Goal: Task Accomplishment & Management: Use online tool/utility

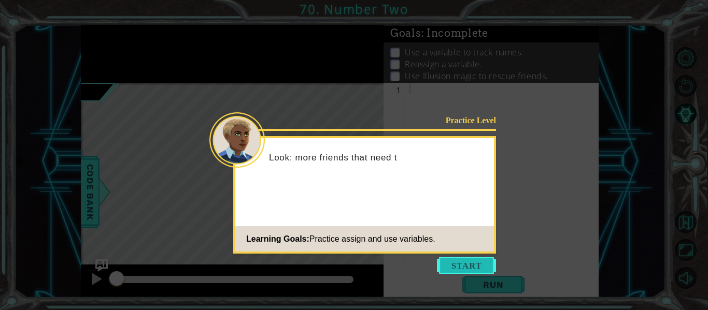
click at [463, 261] on button "Start" at bounding box center [466, 266] width 59 height 17
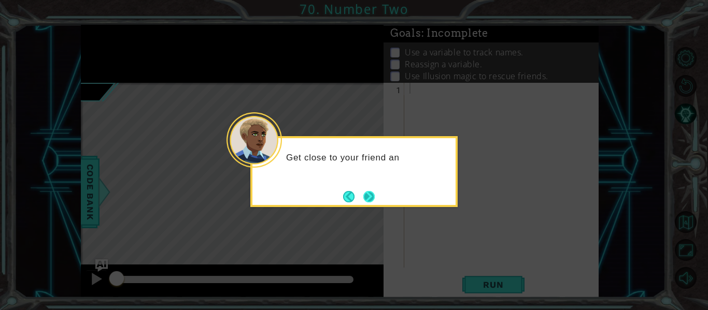
click at [370, 201] on button "Next" at bounding box center [368, 196] width 11 height 11
click at [370, 196] on button "Next" at bounding box center [368, 196] width 11 height 11
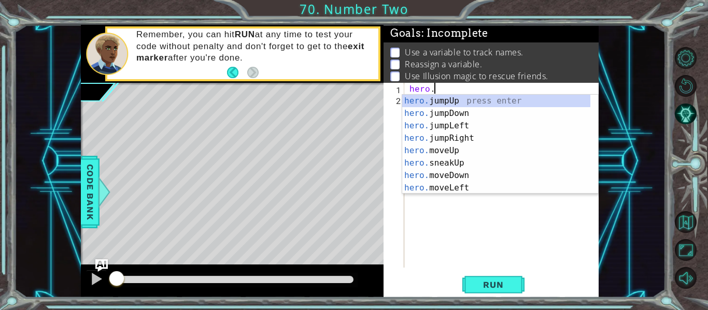
scroll to position [0, 2]
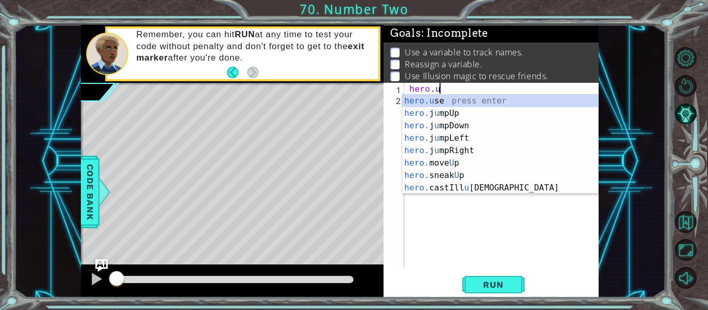
type textarea "h"
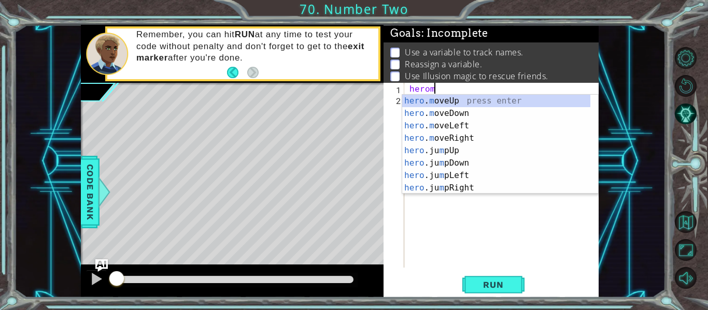
scroll to position [0, 1]
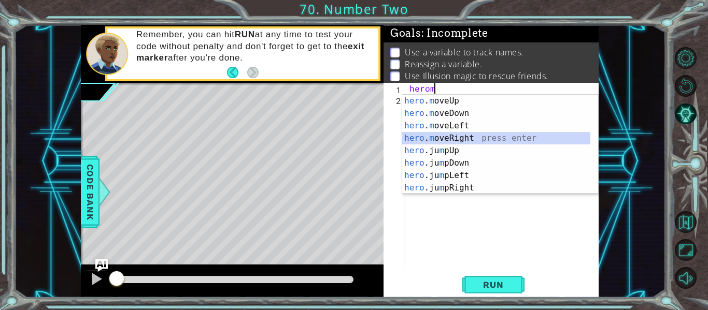
click at [463, 140] on div "hero . m oveUp press enter hero . m oveDown press enter hero . m oveLeft press …" at bounding box center [496, 157] width 188 height 124
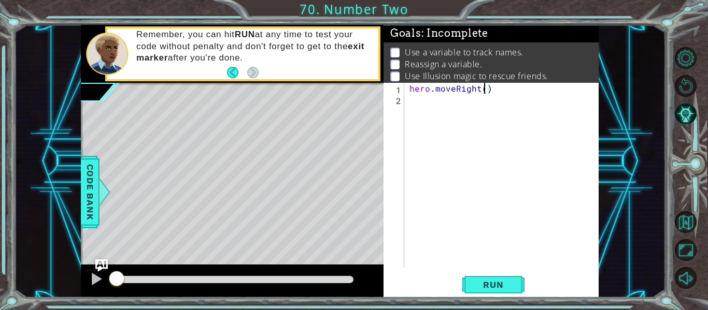
type textarea "hero.moveRight(2)"
click at [484, 88] on div "hero . moveRight ( 2 )" at bounding box center [504, 186] width 194 height 207
click at [428, 103] on div "hero . moveRight ( 2 )" at bounding box center [504, 186] width 194 height 207
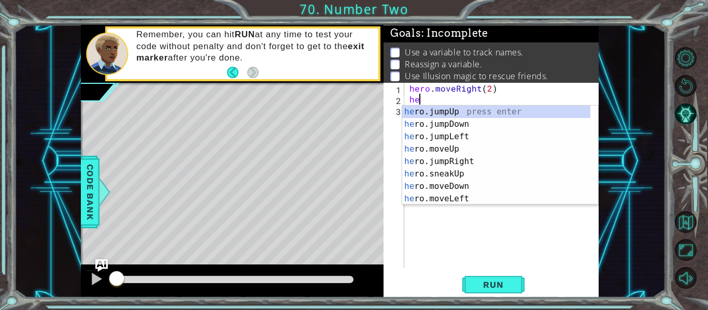
scroll to position [0, 1]
type textarea "herof"
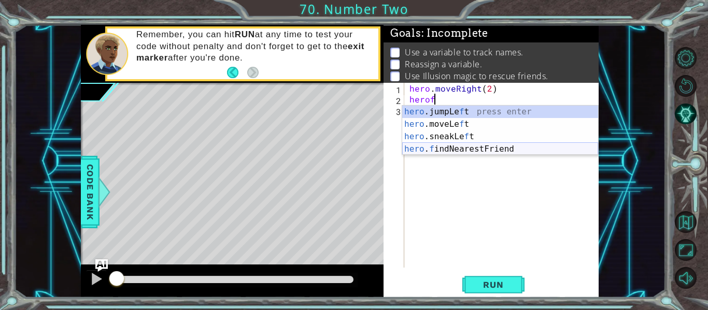
click at [482, 147] on div "hero .jumpLe f t press enter hero .moveLe f t press enter hero .sneakLe f t pre…" at bounding box center [500, 143] width 196 height 75
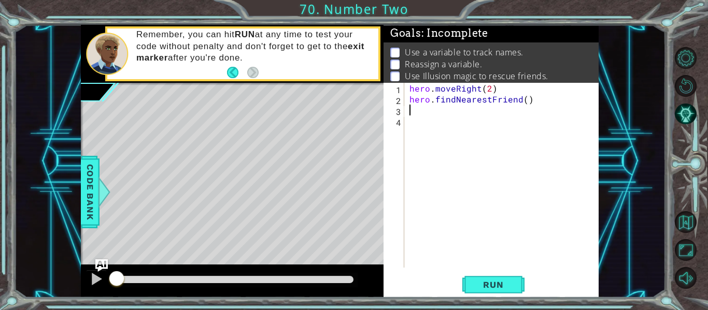
scroll to position [0, 0]
click at [405, 87] on div "1 2 3 4 hero . moveRight ( 2 ) hero . findNearestFriend ( ) ההההההההההההההההההה…" at bounding box center [490, 175] width 213 height 185
click at [411, 88] on div "hero . moveRight ( 2 ) hero . findNearestFriend ( )" at bounding box center [504, 186] width 194 height 207
type textarea "hero.moveRight(2)"
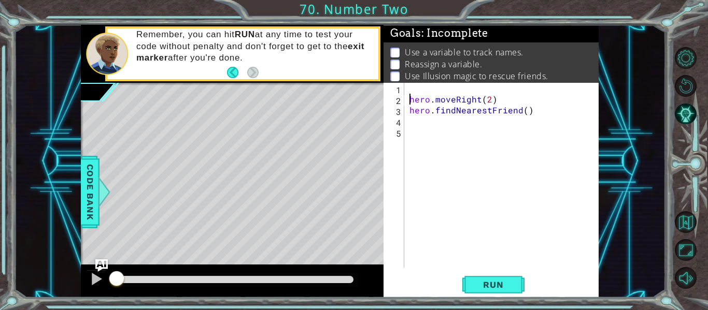
click at [415, 89] on div "hero . moveRight ( 2 ) hero . findNearestFriend ( )" at bounding box center [504, 186] width 194 height 207
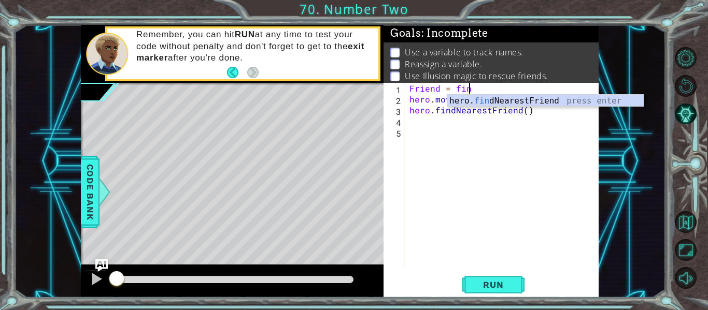
type textarea "Friend = find"
click at [483, 98] on div "hero. find NearestFriend press enter" at bounding box center [545, 113] width 196 height 37
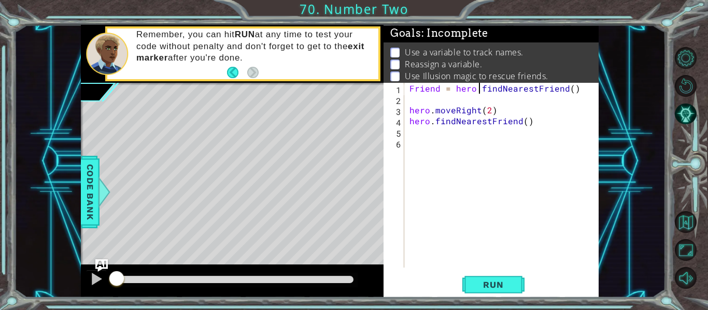
click at [477, 89] on div "Friend = hero . findNearestFriend ( ) hero . moveRight ( 2 ) hero . findNearest…" at bounding box center [504, 186] width 194 height 207
drag, startPoint x: 539, startPoint y: 90, endPoint x: 555, endPoint y: 93, distance: 15.8
click at [555, 93] on div "Friend = findNearestFriend ( ) hero . moveRight ( 2 ) hero . findNearestFriend …" at bounding box center [504, 186] width 194 height 207
type textarea "Friend = findNearestFriend"
click at [541, 142] on div "Friend = findNearestFriend hero . moveRight ( 2 ) hero . findNearestFriend ( )" at bounding box center [504, 186] width 194 height 207
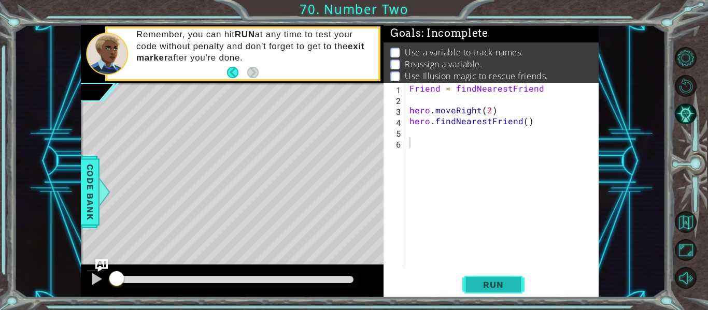
click at [500, 285] on span "Run" at bounding box center [493, 285] width 41 height 10
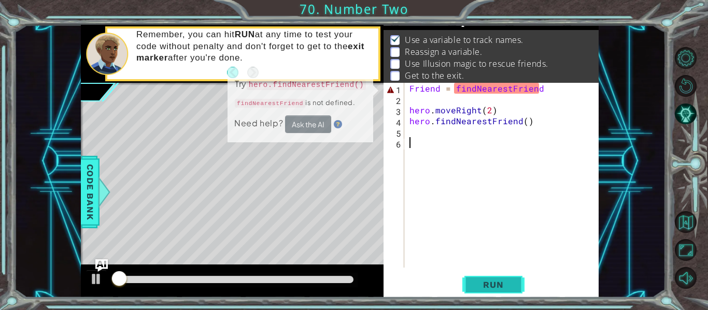
scroll to position [15, 0]
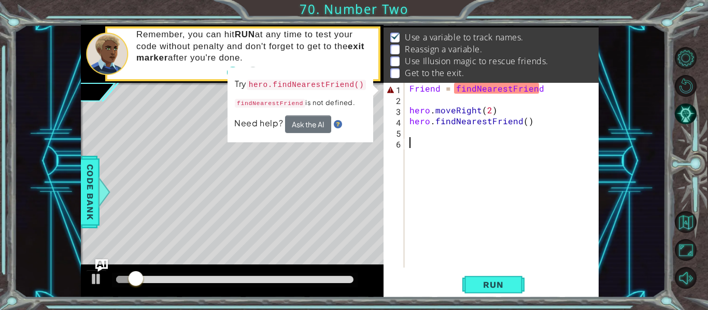
click at [454, 84] on div "Friend = findNearestFriend hero . moveRight ( 2 ) hero . findNearestFriend ( )" at bounding box center [504, 186] width 194 height 207
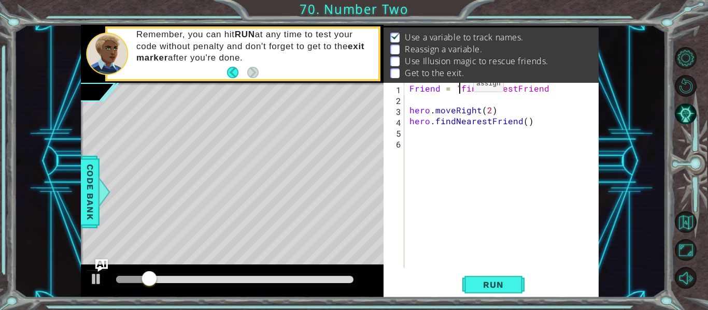
scroll to position [0, 4]
click at [552, 87] on div "Friend = "findNearestFriend hero . moveRight ( 2 ) hero . findNearestFriend ( )" at bounding box center [504, 186] width 194 height 207
type textarea "Friend = "findNearestFriend""
click at [510, 284] on span "Run" at bounding box center [493, 285] width 41 height 10
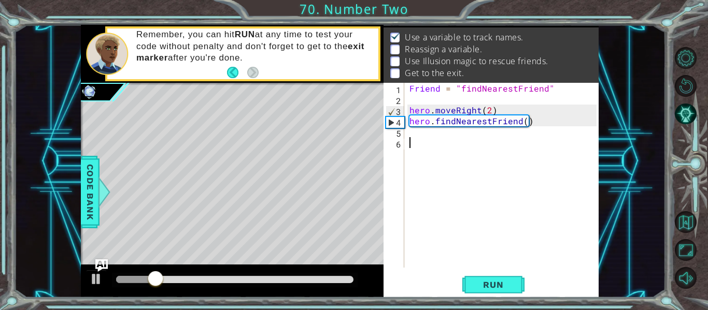
click at [441, 138] on div "Friend = "findNearestFriend" hero . moveRight ( 2 ) hero . findNearestFriend ( )" at bounding box center [504, 186] width 194 height 207
click at [439, 136] on div "Friend = "findNearestFriend" hero . moveRight ( 2 ) hero . findNearestFriend ( )" at bounding box center [504, 186] width 194 height 207
click at [503, 110] on div "Friend = "findNearestFriend" hero . moveRight ( 2 ) hero . findNearestFriend ( )" at bounding box center [504, 186] width 194 height 207
type textarea "hero.moveRight(2)"
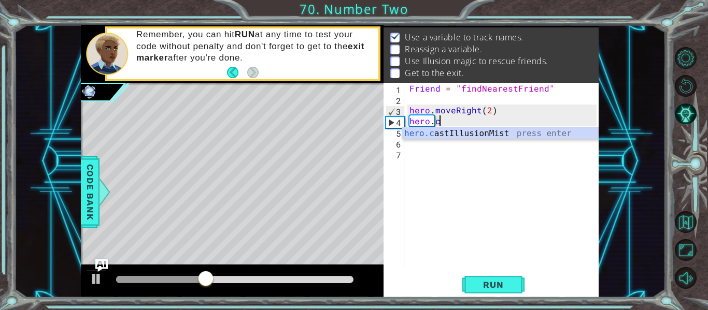
scroll to position [0, 2]
click at [507, 131] on div "hero.c astIllusionMist press enter" at bounding box center [500, 146] width 196 height 37
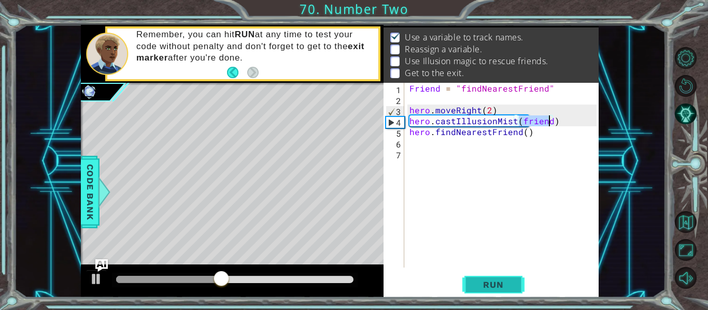
click at [493, 278] on button "Run" at bounding box center [493, 285] width 62 height 21
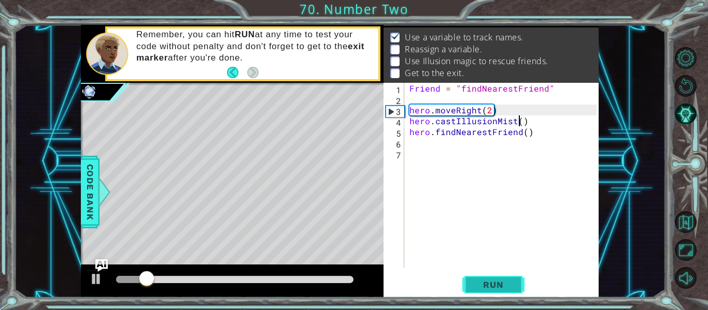
click at [515, 283] on button "Run" at bounding box center [493, 285] width 62 height 21
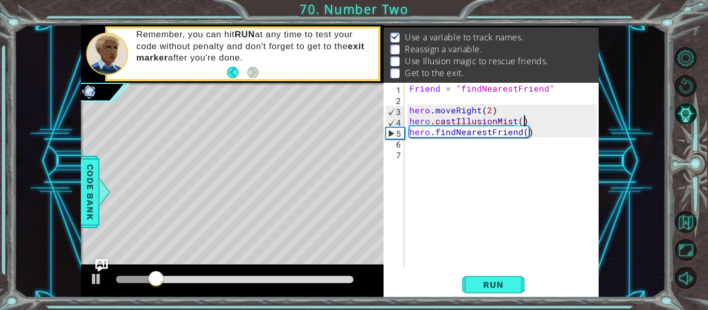
click at [533, 118] on div "Friend = "findNearestFriend" hero . moveRight ( 2 ) hero . castIllusionMist ( )…" at bounding box center [504, 186] width 194 height 207
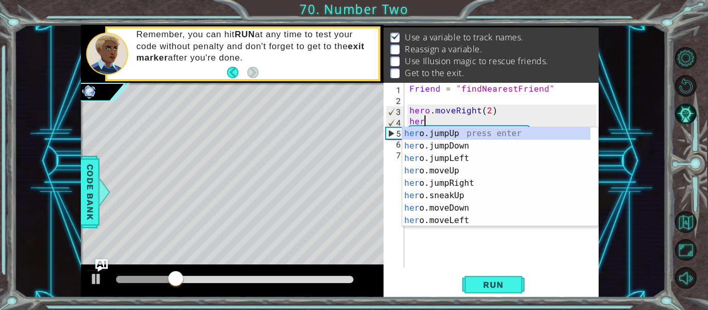
scroll to position [0, 0]
type textarea "h"
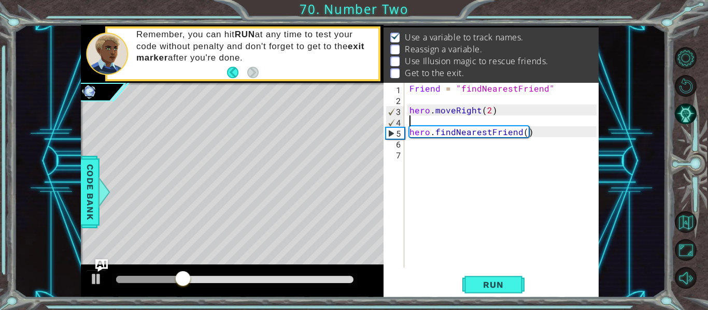
click at [450, 157] on div "Friend = "findNearestFriend" hero . moveRight ( 2 ) hero . findNearestFriend ( )" at bounding box center [504, 186] width 194 height 207
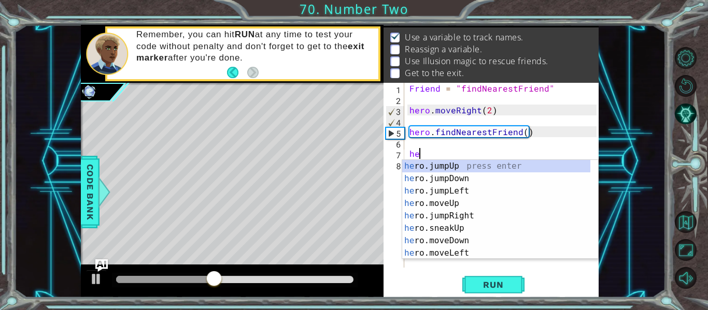
type textarea "h"
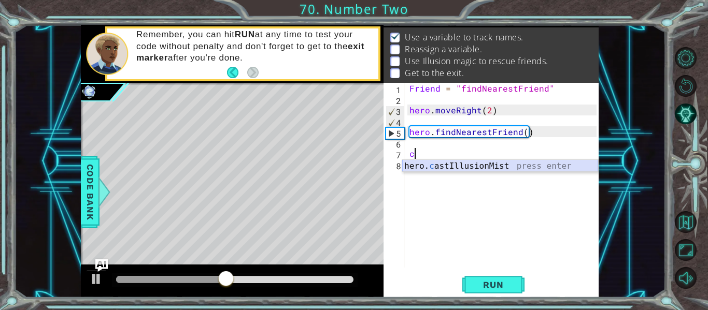
click at [491, 168] on div "hero. c astIllusionMist press enter" at bounding box center [500, 178] width 196 height 37
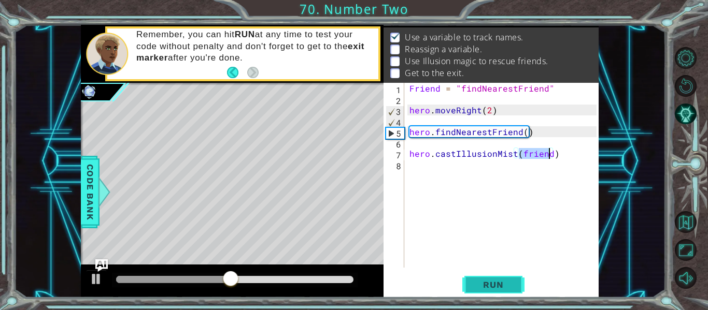
click at [484, 293] on button "Run" at bounding box center [493, 285] width 62 height 21
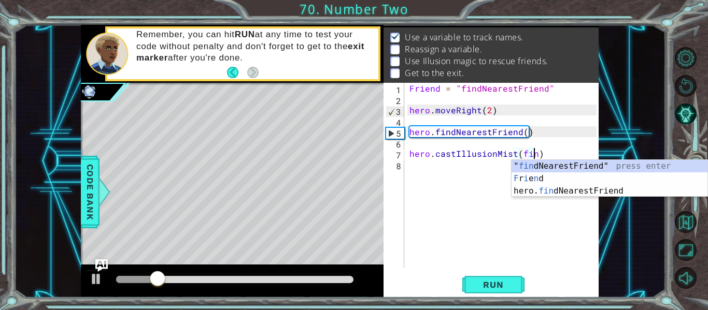
scroll to position [0, 8]
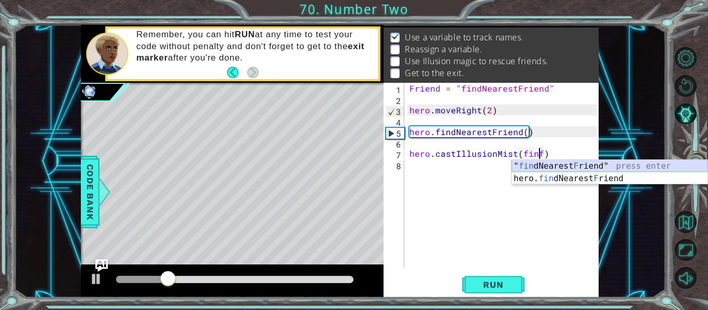
click at [558, 167] on div "" fin dNearest F riend" press enter hero. fin dNearest F riend press enter" at bounding box center [610, 185] width 196 height 50
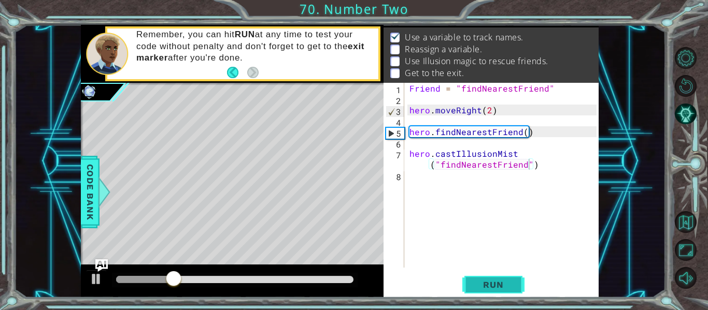
click at [505, 279] on button "Run" at bounding box center [493, 285] width 62 height 21
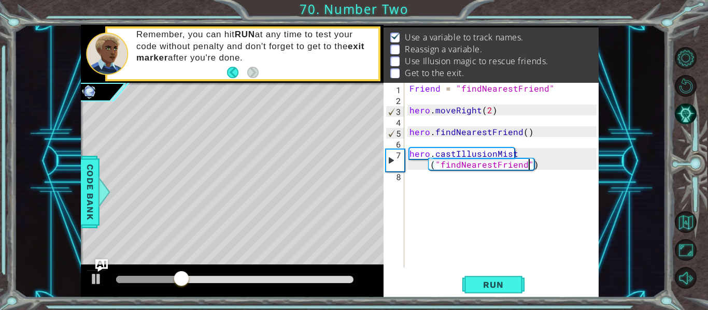
click at [525, 132] on div "Friend = "findNearestFriend" hero . moveRight ( 2 ) hero . findNearestFriend ( …" at bounding box center [504, 186] width 194 height 207
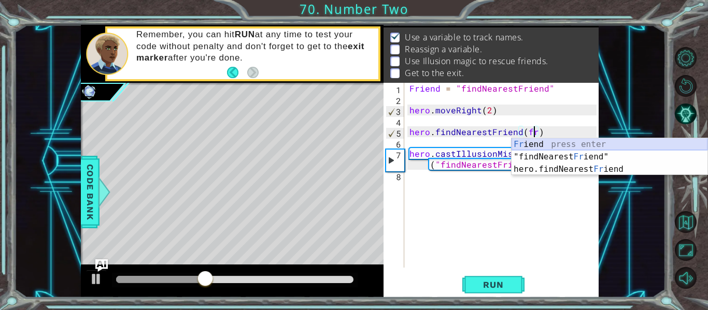
click at [547, 143] on div "Fr iend press enter "findNearest Fr iend" press enter hero.findNearest Fr iend …" at bounding box center [610, 169] width 196 height 62
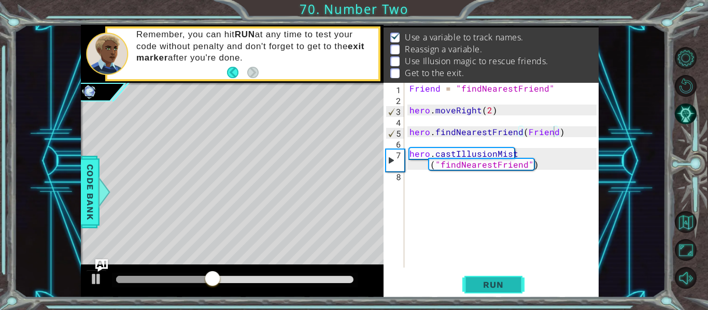
click at [488, 289] on span "Run" at bounding box center [493, 285] width 41 height 10
click at [549, 163] on div "Friend = "findNearestFriend" hero . moveRight ( 2 ) hero . findNearestFriend ( …" at bounding box center [504, 186] width 194 height 207
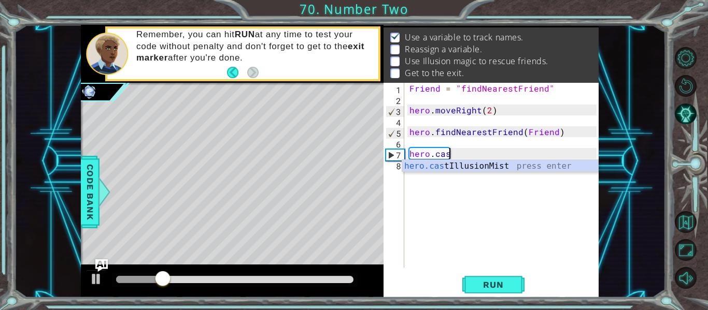
scroll to position [0, 0]
type textarea "h"
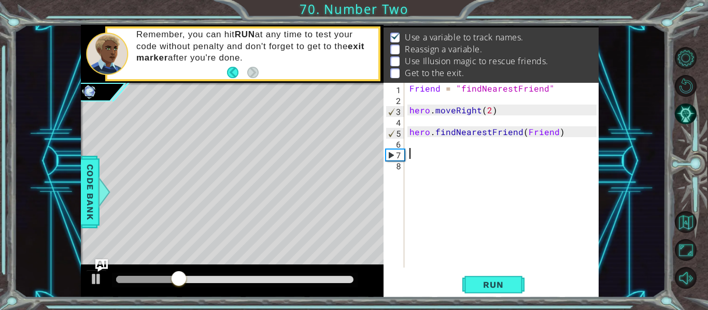
click at [449, 155] on div "Friend = "findNearestFriend" hero . moveRight ( 2 ) hero . findNearestFriend ( …" at bounding box center [504, 186] width 194 height 207
click at [439, 143] on div "Friend = "findNearestFriend" hero . moveRight ( 2 ) hero . findNearestFriend ( …" at bounding box center [504, 186] width 194 height 207
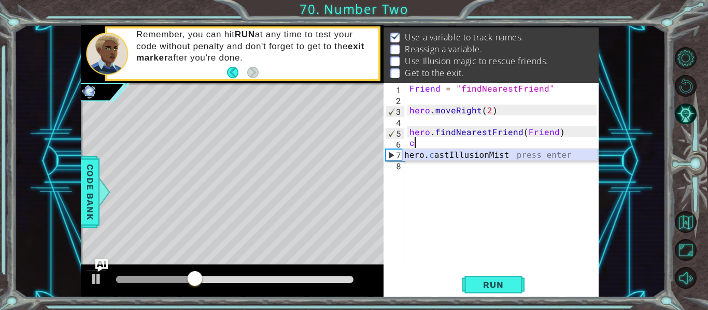
click at [457, 158] on div "hero. c astIllusionMist press enter" at bounding box center [500, 167] width 196 height 37
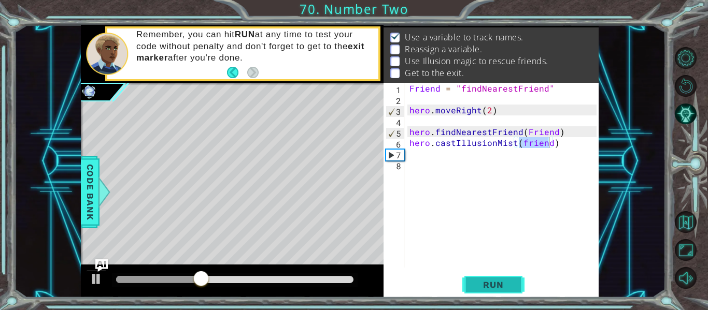
click at [506, 290] on span "Run" at bounding box center [493, 285] width 41 height 10
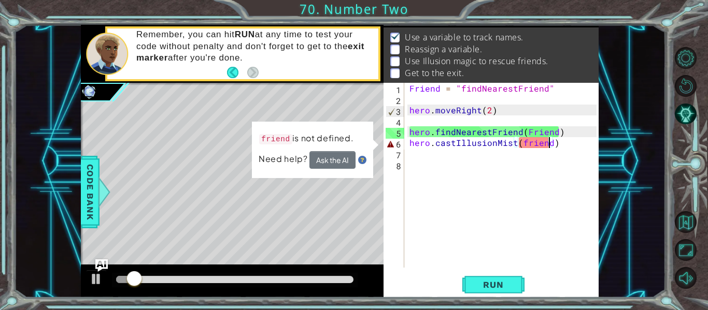
click at [521, 143] on div "Friend = "findNearestFriend" hero . moveRight ( 2 ) hero . findNearestFriend ( …" at bounding box center [504, 186] width 194 height 207
click at [523, 145] on div "Friend = "findNearestFriend" hero . moveRight ( 2 ) hero . findNearestFriend ( …" at bounding box center [504, 186] width 194 height 207
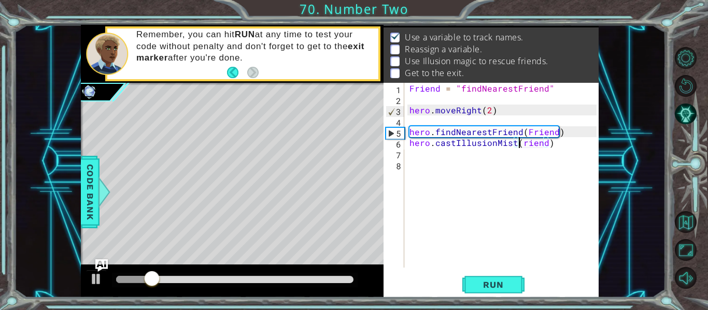
scroll to position [0, 7]
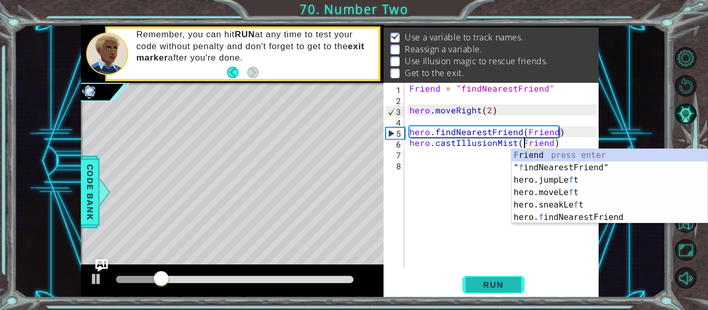
click at [491, 281] on span "Run" at bounding box center [493, 285] width 41 height 10
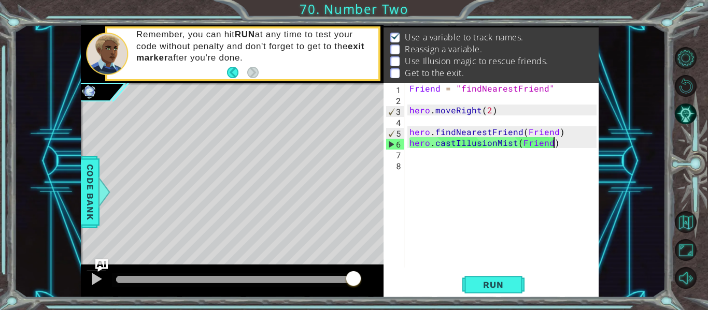
click at [561, 145] on div "Friend = "findNearestFriend" hero . moveRight ( 2 ) hero . findNearestFriend ( …" at bounding box center [504, 186] width 194 height 207
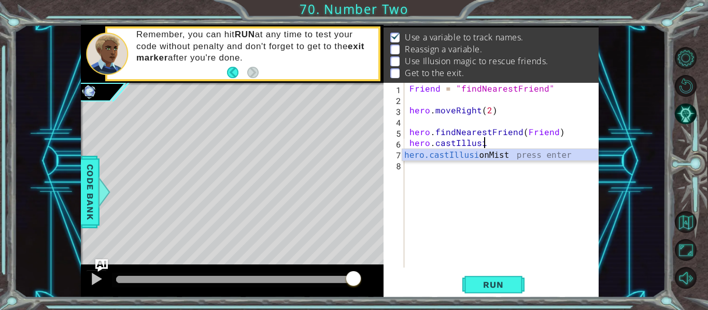
scroll to position [0, 2]
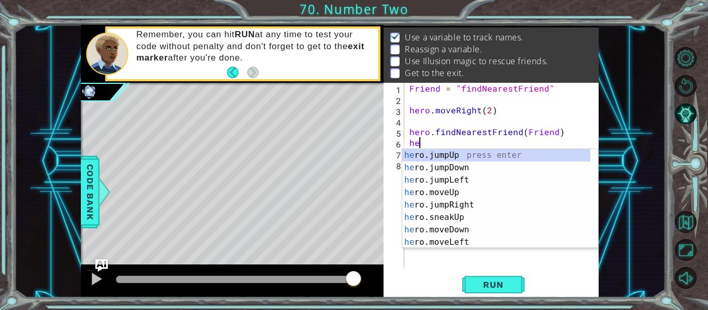
type textarea "h"
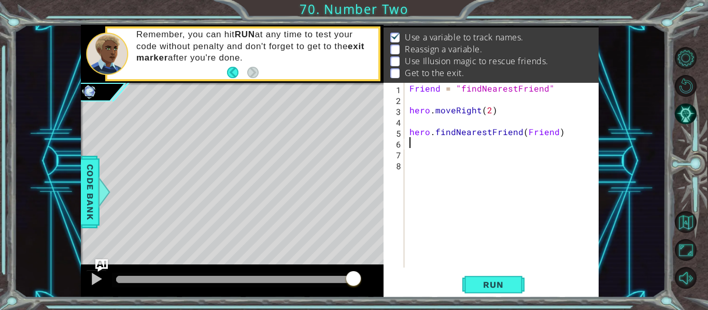
click at [554, 137] on div "Friend = "findNearestFriend" hero . moveRight ( 2 ) hero . findNearestFriend ( …" at bounding box center [504, 186] width 194 height 207
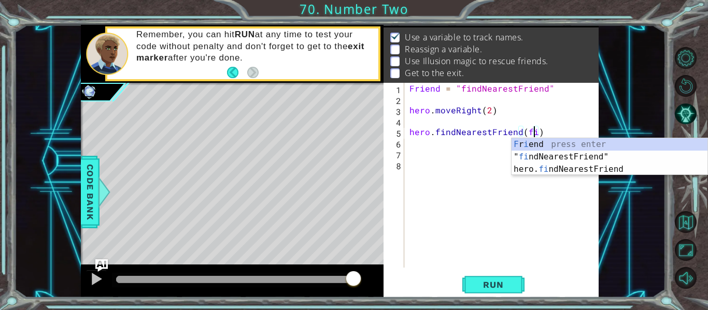
scroll to position [0, 8]
click at [575, 157] on div "F r i end press enter " fi ndNearestFriend" press enter hero. fi ndNearestFrien…" at bounding box center [610, 169] width 196 height 62
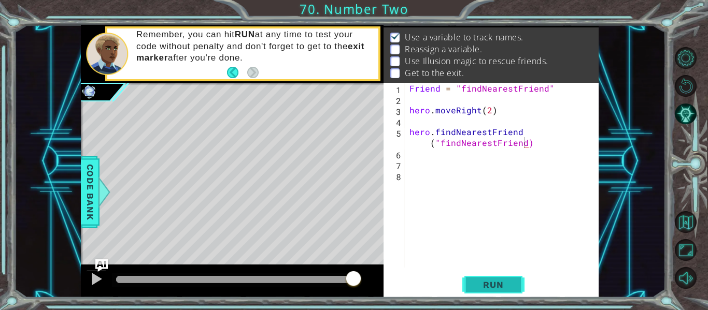
click at [493, 278] on button "Run" at bounding box center [493, 285] width 62 height 21
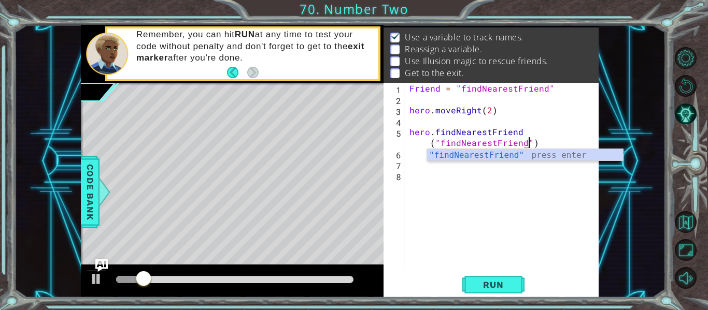
scroll to position [0, 13]
click at [508, 284] on span "Run" at bounding box center [493, 285] width 41 height 10
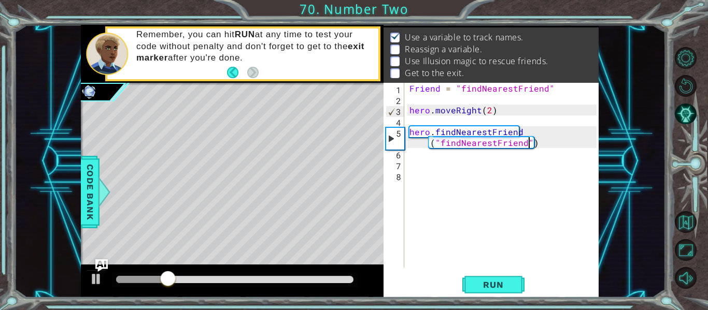
click at [550, 136] on div "Friend = "findNearestFriend" hero . moveRight ( 2 ) hero . findNearestFriend ( …" at bounding box center [504, 186] width 194 height 207
click at [536, 147] on div "Friend = "findNearestFriend" hero . moveRight ( 2 ) hero . findNearestFriend ( …" at bounding box center [504, 186] width 194 height 207
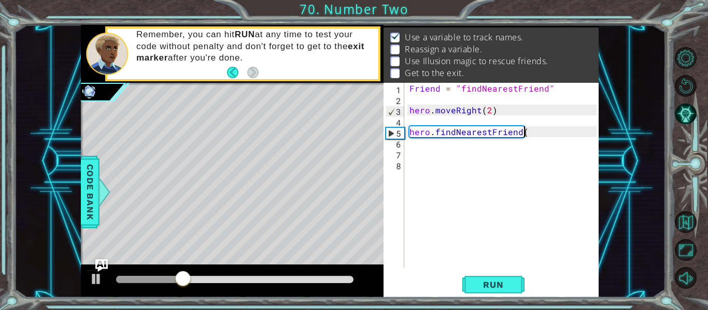
type textarea "hero.findNearestFri"
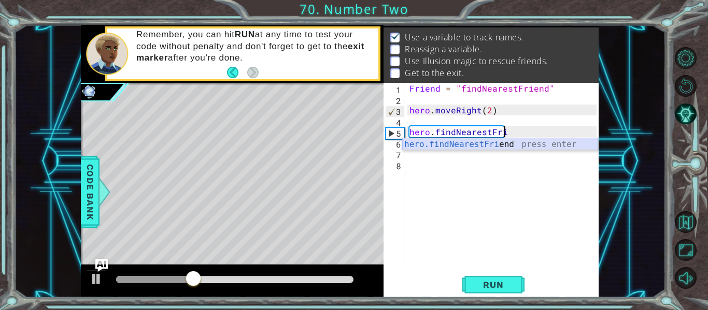
click at [535, 142] on div "hero.findNearestFri end press enter" at bounding box center [500, 156] width 196 height 37
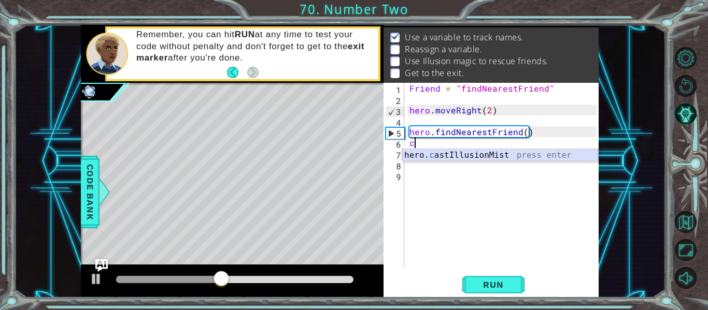
click at [462, 150] on div "hero. c astIllusionMist press enter" at bounding box center [500, 167] width 196 height 37
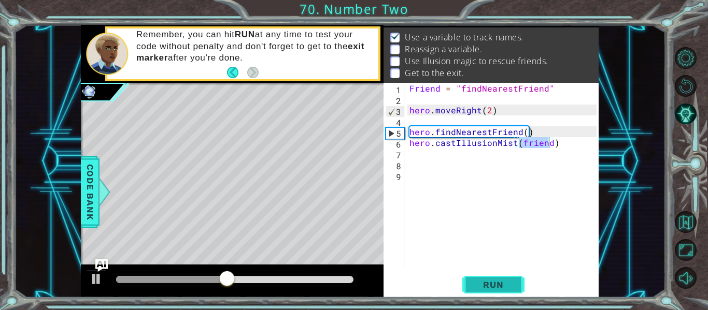
click at [496, 286] on span "Run" at bounding box center [493, 285] width 41 height 10
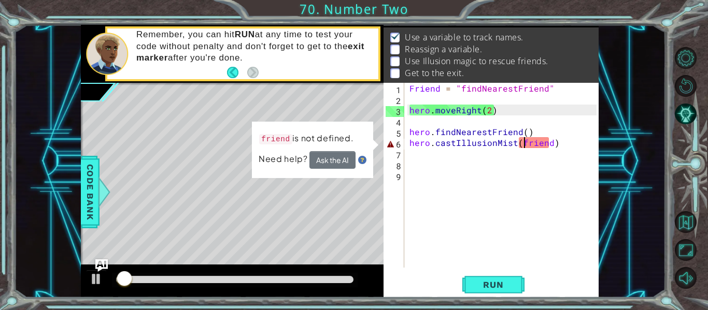
click at [522, 146] on div "Friend = "findNearestFriend" hero . moveRight ( 2 ) hero . findNearestFriend ( …" at bounding box center [504, 186] width 194 height 207
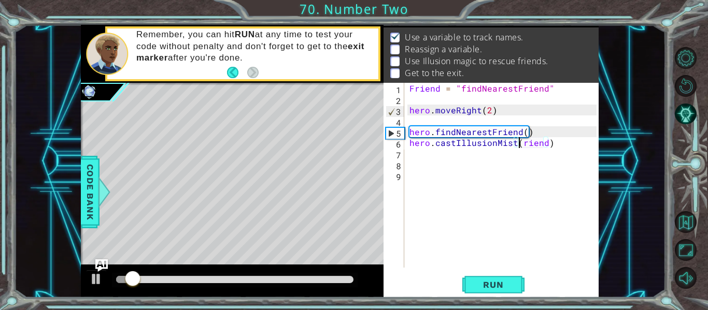
scroll to position [0, 7]
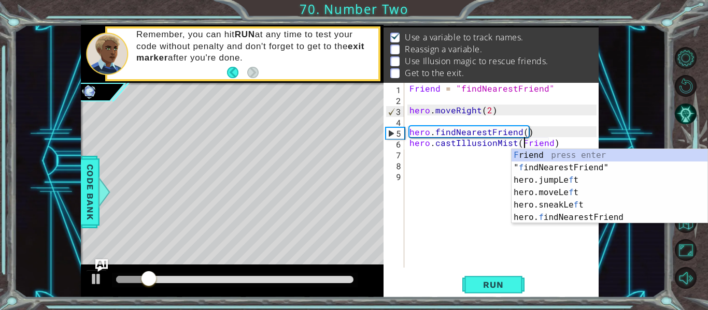
click at [499, 271] on div "hero.castIllusionMist(Friend) 1 2 3 4 5 6 7 8 9 Friend = "findNearestFriend" he…" at bounding box center [491, 190] width 215 height 215
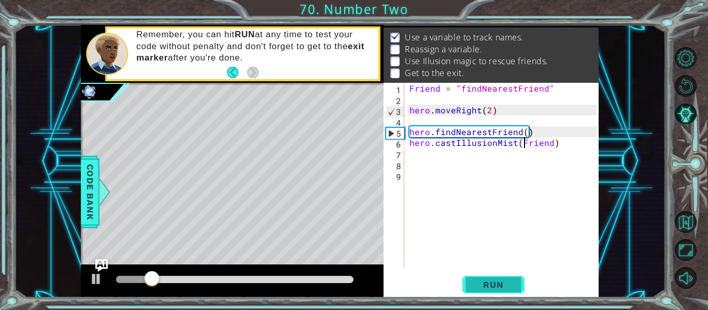
click at [505, 276] on button "Run" at bounding box center [493, 285] width 62 height 21
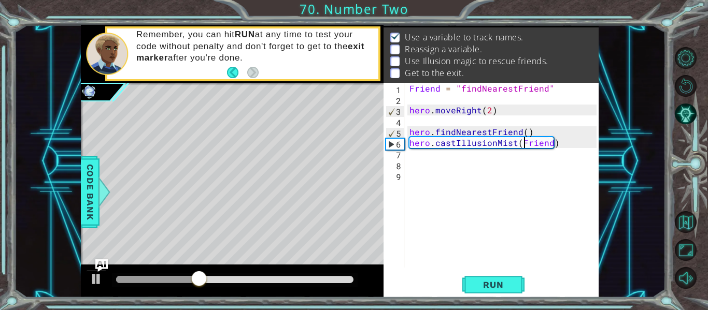
click at [558, 146] on div "Friend = "findNearestFriend" hero . moveRight ( 2 ) hero . findNearestFriend ( …" at bounding box center [504, 186] width 194 height 207
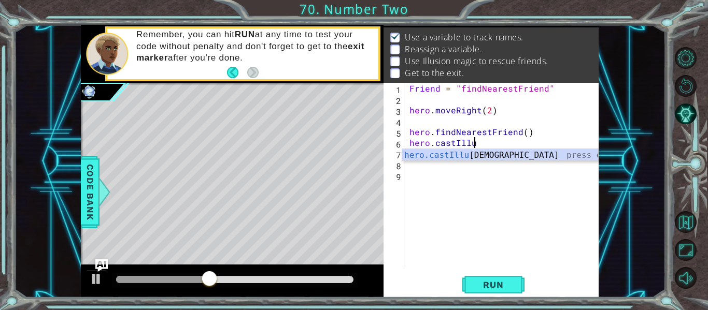
scroll to position [0, 2]
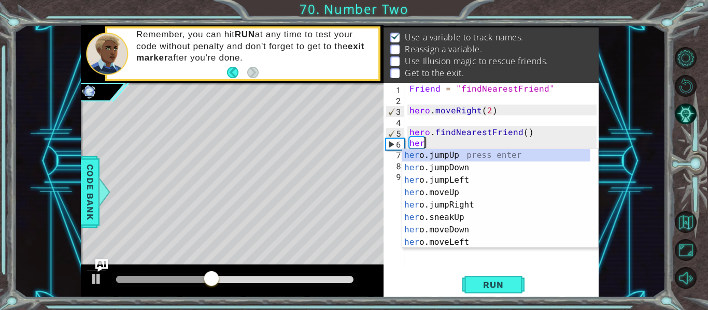
type textarea "h"
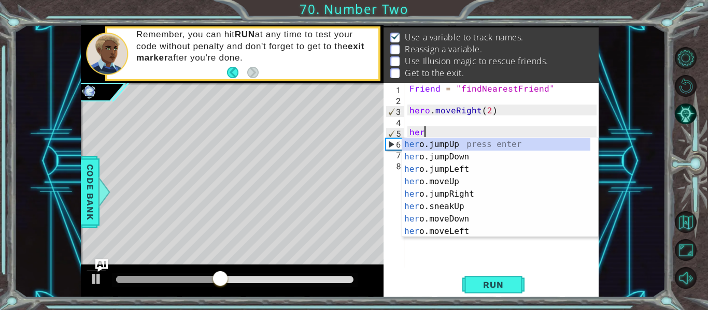
type textarea "h"
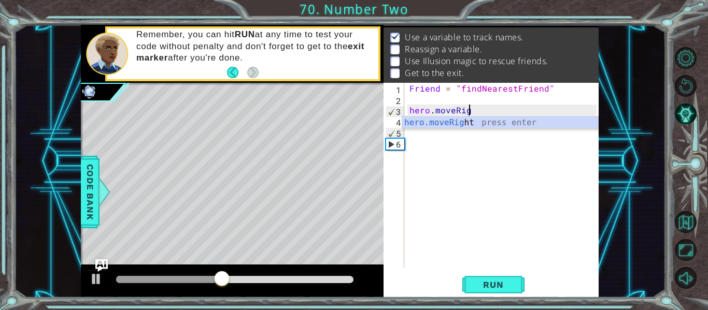
type textarea "h"
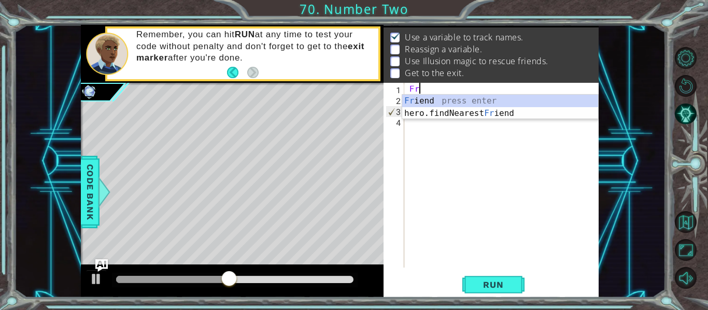
type textarea "F"
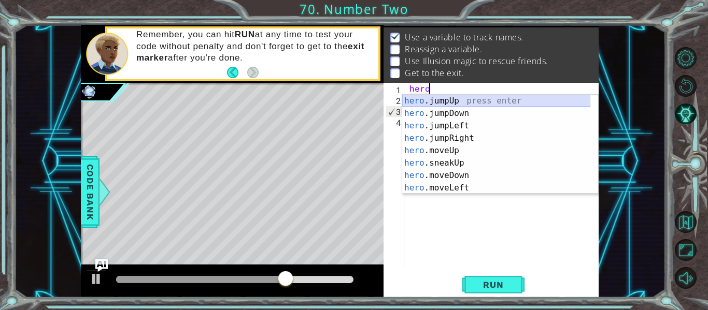
scroll to position [0, 1]
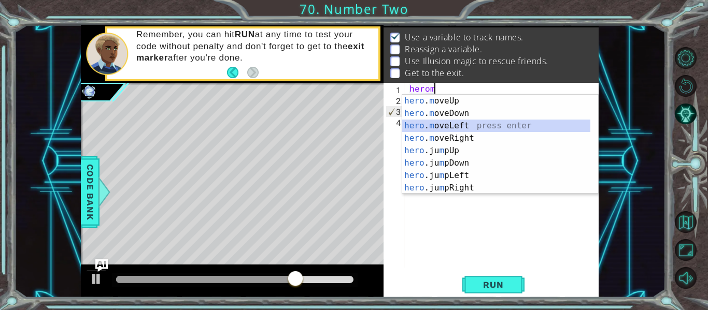
click at [480, 132] on div "hero . m oveUp press enter hero . m oveDown press enter hero . m oveLeft press …" at bounding box center [496, 157] width 188 height 124
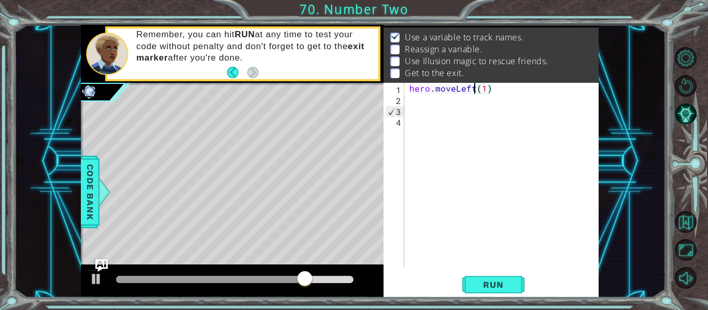
click at [473, 90] on div "hero . moveLeft ( 1 )" at bounding box center [504, 186] width 194 height 207
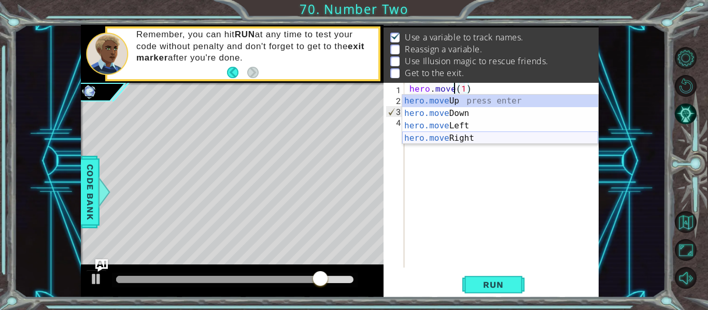
click at [482, 138] on div "hero.move Up press enter hero.move Down press enter hero.move Left press enter …" at bounding box center [500, 132] width 196 height 75
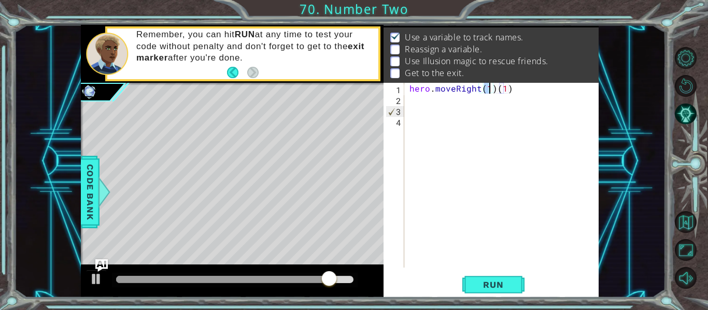
click at [517, 91] on div "hero . moveRight ( 1 ) ( 1 )" at bounding box center [504, 186] width 194 height 207
type textarea "hero.moveRight(2)"
click at [449, 116] on div "hero . moveRight ( 2 )" at bounding box center [504, 186] width 194 height 207
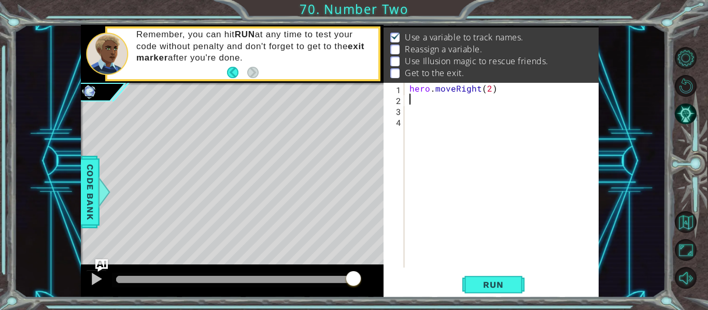
click at [446, 105] on div "hero . moveRight ( 2 )" at bounding box center [504, 186] width 194 height 207
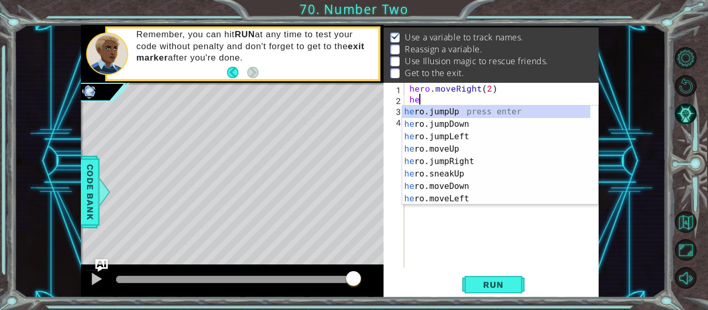
scroll to position [0, 1]
type textarea "herof"
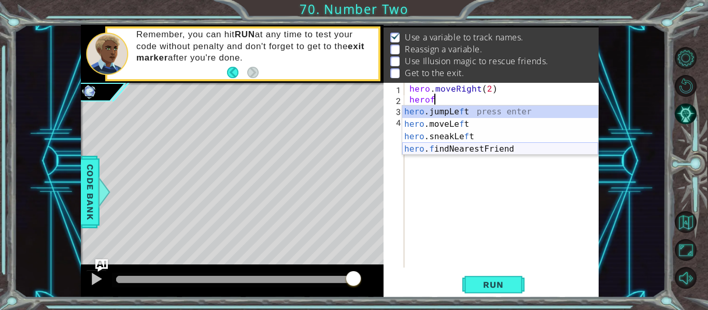
click at [502, 148] on div "hero .jumpLe f t press enter hero .moveLe f t press enter hero .sneakLe f t pre…" at bounding box center [500, 143] width 196 height 75
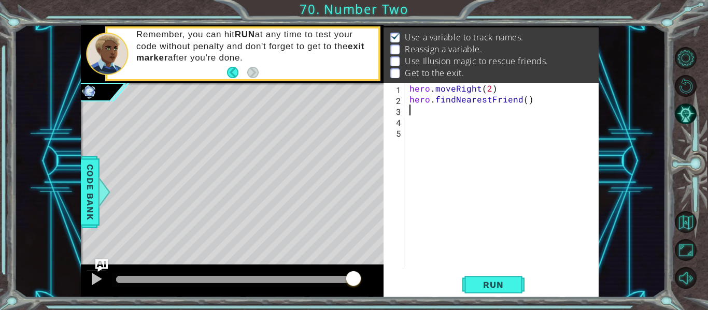
scroll to position [0, 0]
click at [489, 294] on button "Run" at bounding box center [493, 285] width 62 height 21
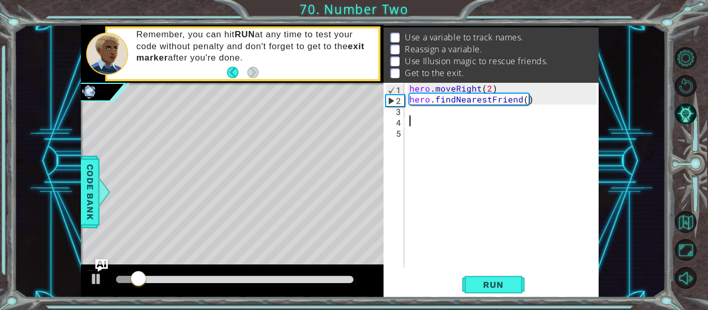
click at [458, 122] on div "hero . moveRight ( 2 ) hero . findNearestFriend ( )" at bounding box center [504, 186] width 194 height 207
click at [447, 119] on div "hero . moveRight ( 2 ) hero . findNearestFriend ( )" at bounding box center [504, 186] width 194 height 207
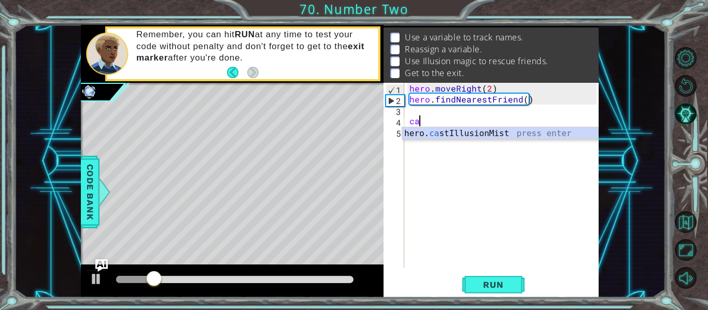
scroll to position [0, 1]
click at [455, 137] on div "hero. cas tIllusionMist press enter" at bounding box center [500, 146] width 196 height 37
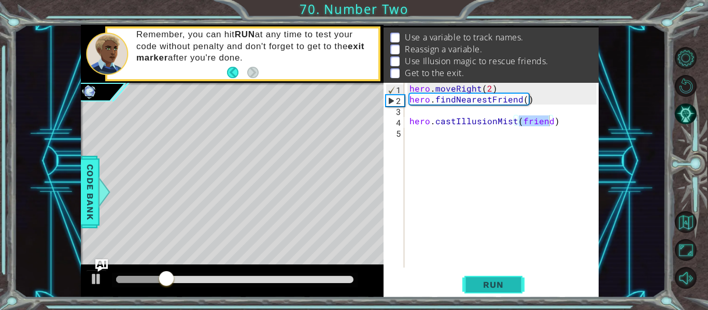
click at [483, 289] on span "Run" at bounding box center [493, 285] width 41 height 10
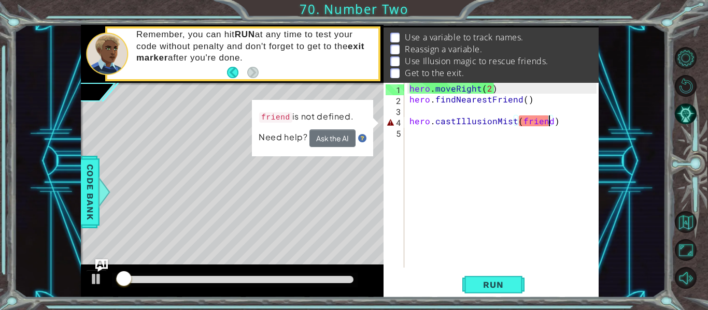
click at [525, 122] on div "hero . moveRight ( 2 ) hero . findNearestFriend ( ) hero . castIllusionMist ( f…" at bounding box center [504, 186] width 194 height 207
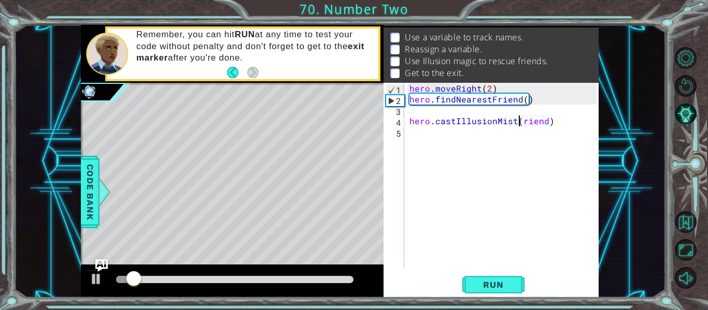
scroll to position [0, 7]
click at [492, 286] on span "Run" at bounding box center [493, 285] width 41 height 10
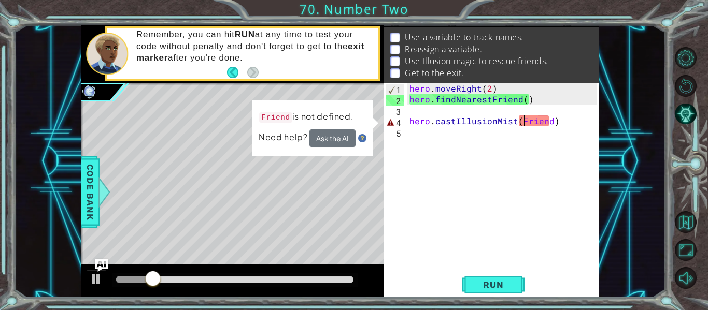
click at [407, 87] on div "hero . moveRight ( 2 ) hero . findNearestFriend ( ) hero . castIllusionMist ( F…" at bounding box center [504, 186] width 194 height 207
type textarea "hero.moveRight(2)"
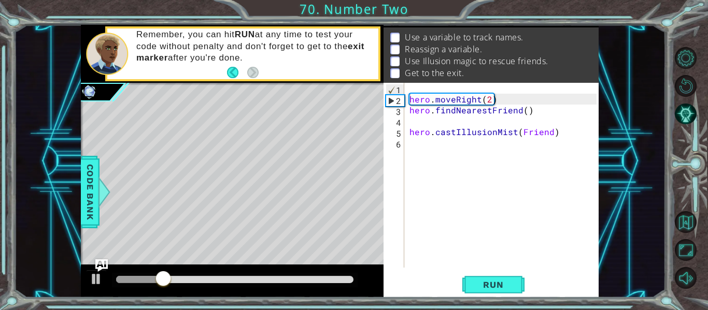
click at [406, 83] on div "hero.moveRight(2) 1 2 3 4 5 6 hero . moveRight ( 2 ) hero . findNearestFriend (…" at bounding box center [490, 175] width 213 height 185
click at [420, 84] on div "hero . moveRight ( 2 ) hero . findNearestFriend ( ) hero . castIllusionMist ( F…" at bounding box center [504, 186] width 194 height 207
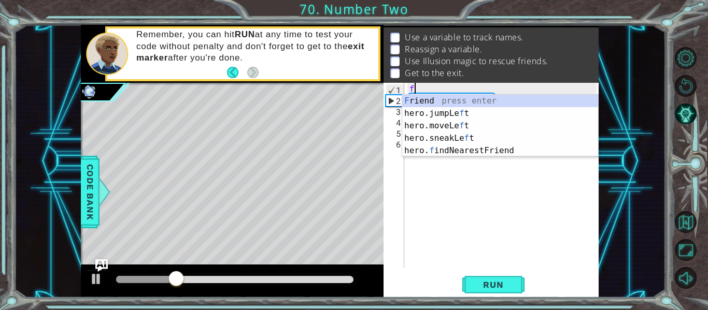
type textarea "fi"
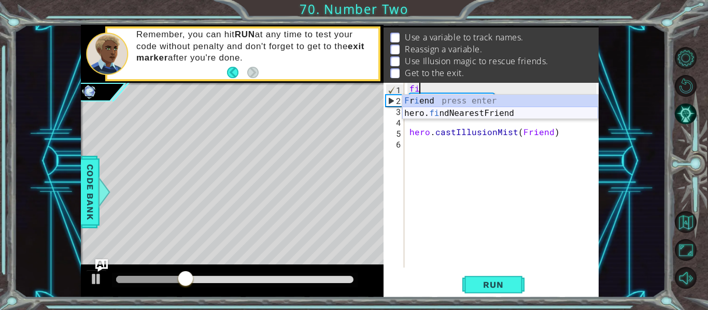
click at [498, 113] on div "F r i end press enter hero. fi ndNearestFriend press enter" at bounding box center [500, 120] width 196 height 50
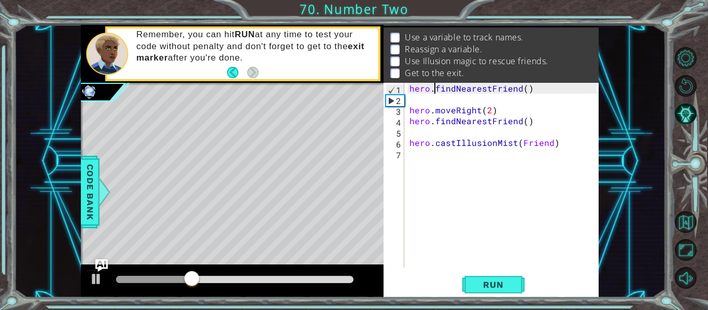
click at [435, 90] on div "hero . findNearestFriend ( ) hero . moveRight ( 2 ) hero . findNearestFriend ( …" at bounding box center [504, 186] width 194 height 207
click at [523, 84] on div "findNearestFriend ( ) hero . moveRight ( 2 ) hero . findNearestFriend ( ) hero …" at bounding box center [504, 186] width 194 height 207
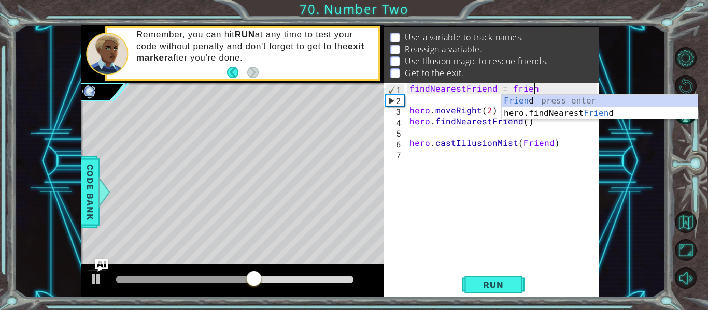
scroll to position [0, 8]
click at [507, 89] on div "findNearestFriend = friend hero . moveRight ( 2 ) hero . findNearestFriend ( ) …" at bounding box center [504, 186] width 194 height 207
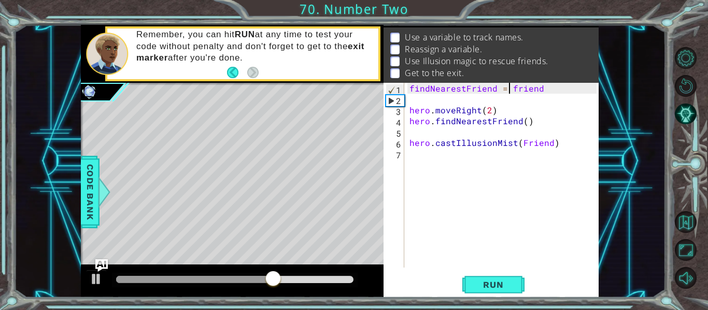
scroll to position [0, 7]
click at [550, 90] on div "findNearestFriend = "friend hero . moveRight ( 2 ) hero . findNearestFriend ( )…" at bounding box center [504, 186] width 194 height 207
click at [504, 278] on button "Run" at bounding box center [493, 285] width 62 height 21
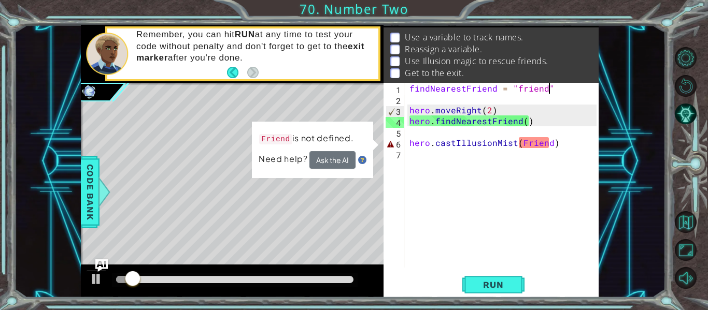
click at [526, 143] on div "findNearestFriend = "friend" hero . moveRight ( 2 ) hero . findNearestFriend ( …" at bounding box center [504, 186] width 194 height 207
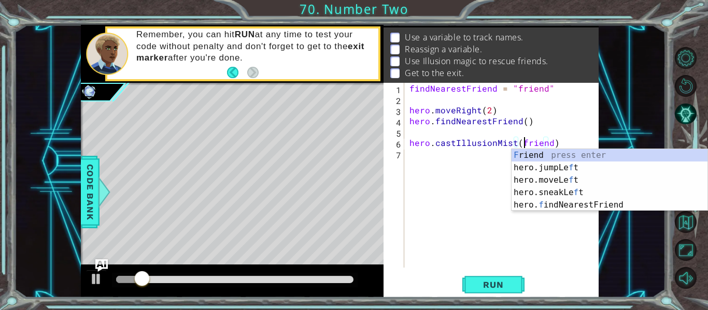
scroll to position [0, 7]
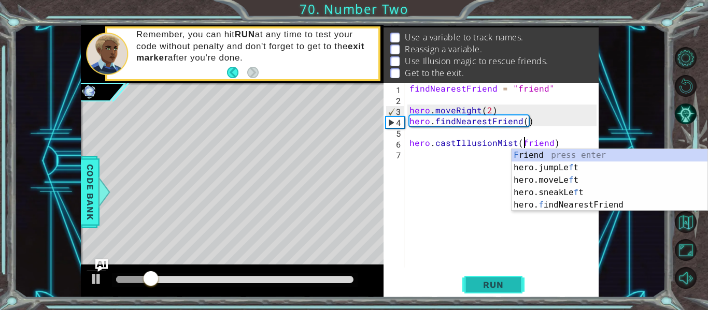
click at [497, 282] on span "Run" at bounding box center [493, 285] width 41 height 10
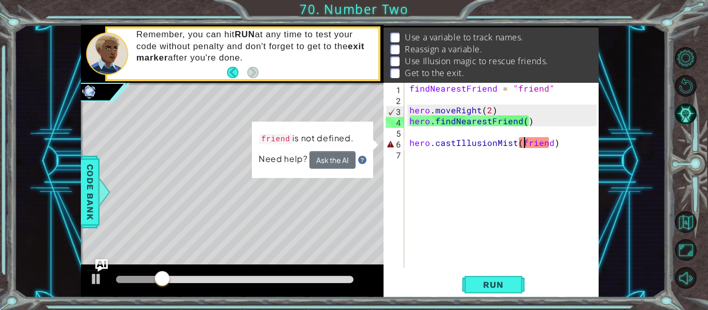
click at [518, 92] on div "findNearestFriend = "friend" hero . moveRight ( 2 ) hero . findNearestFriend ( …" at bounding box center [504, 186] width 194 height 207
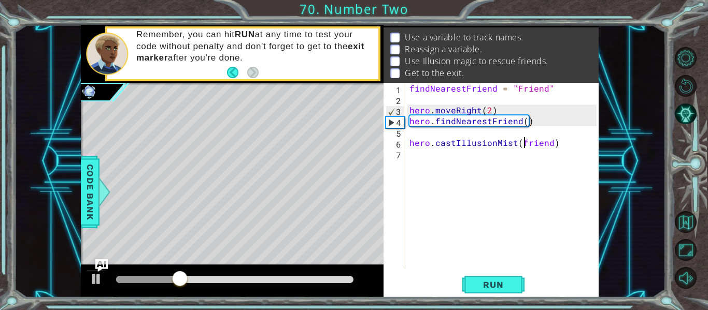
click at [524, 148] on div "findNearestFriend = "Friend" hero . moveRight ( 2 ) hero . findNearestFriend ( …" at bounding box center [504, 186] width 194 height 207
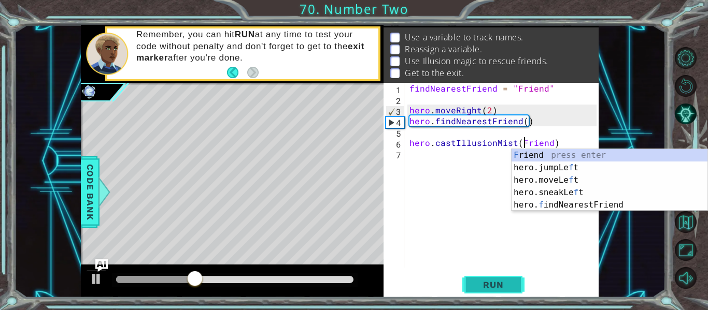
click at [486, 280] on span "Run" at bounding box center [493, 285] width 41 height 10
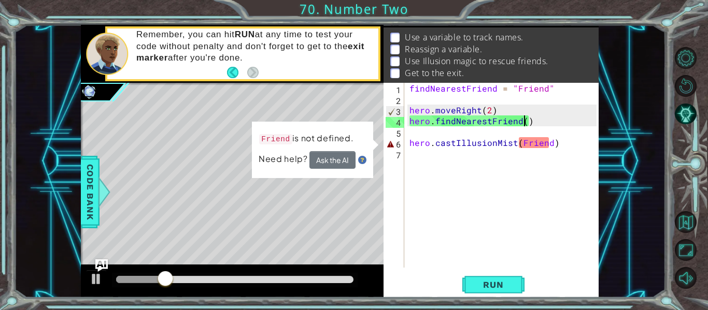
click at [525, 126] on div "findNearestFriend = "Friend" hero . moveRight ( 2 ) hero . findNearestFriend ( …" at bounding box center [504, 186] width 194 height 207
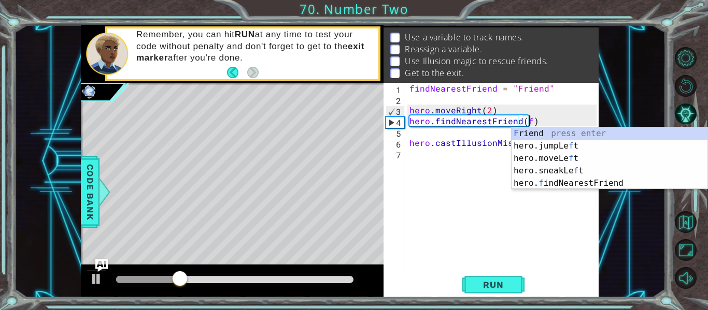
scroll to position [0, 8]
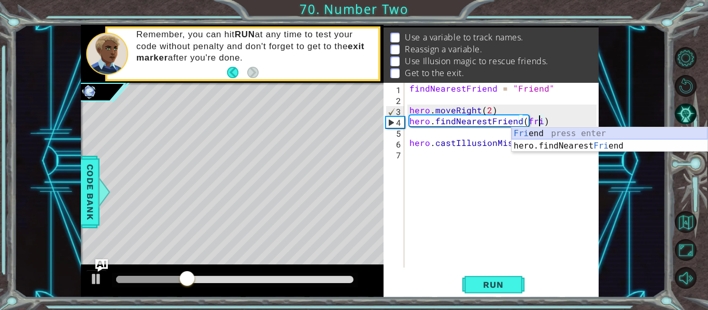
click at [549, 136] on div "Fri end press enter hero.findNearest Fri end press enter" at bounding box center [610, 153] width 196 height 50
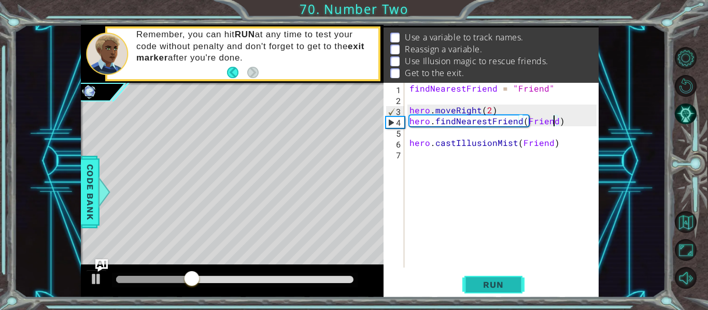
type textarea "hero.findNearestFriend(Friend)"
click at [507, 291] on button "Run" at bounding box center [493, 285] width 62 height 21
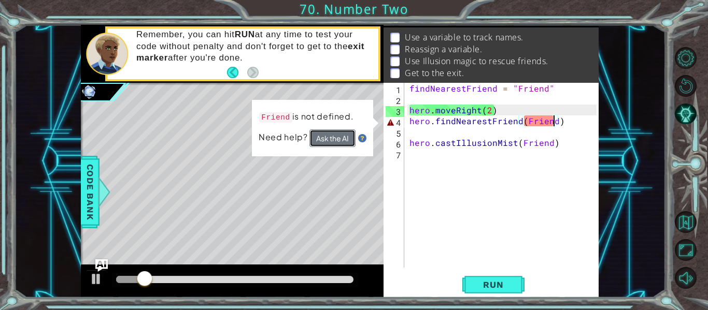
click at [318, 145] on button "Ask the AI" at bounding box center [332, 139] width 47 height 18
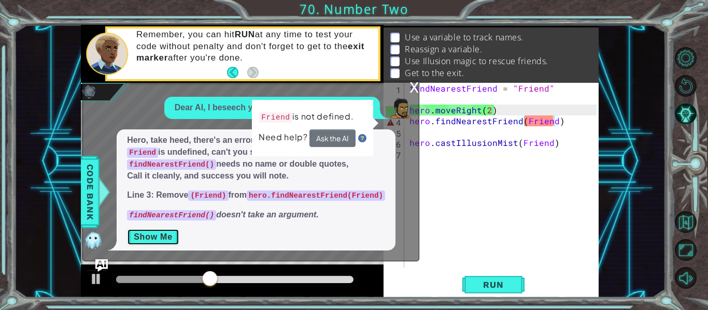
click at [155, 235] on button "Show Me" at bounding box center [153, 237] width 52 height 17
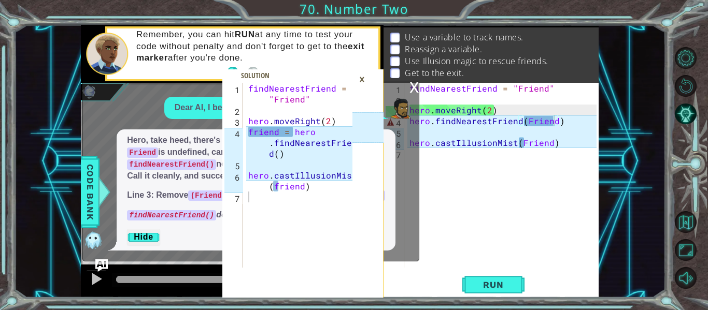
click at [360, 82] on div "×" at bounding box center [362, 79] width 16 height 18
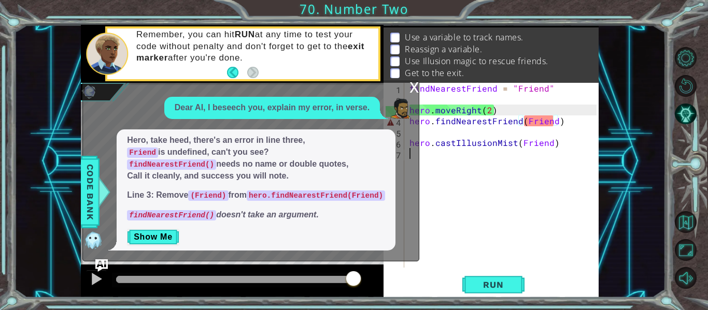
click at [461, 176] on div "findNearestFriend = "Friend" hero . moveRight ( 2 ) hero . findNearestFriend ( …" at bounding box center [504, 186] width 194 height 207
click at [582, 123] on div "findNearestFriend = "Friend" hero . moveRight ( 2 ) hero . findNearestFriend ( …" at bounding box center [504, 186] width 194 height 207
click at [412, 87] on div "x" at bounding box center [413, 86] width 9 height 10
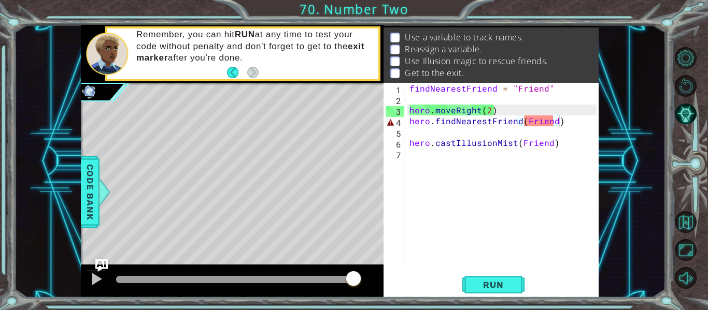
click at [569, 119] on div "findNearestFriend = "Friend" hero . moveRight ( 2 ) hero . findNearestFriend ( …" at bounding box center [504, 186] width 194 height 207
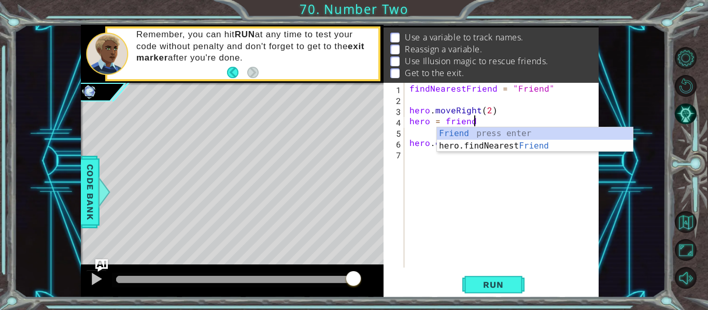
scroll to position [0, 4]
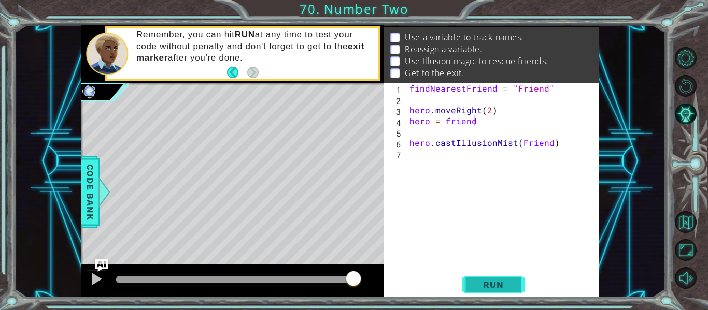
click at [497, 285] on span "Run" at bounding box center [493, 285] width 41 height 10
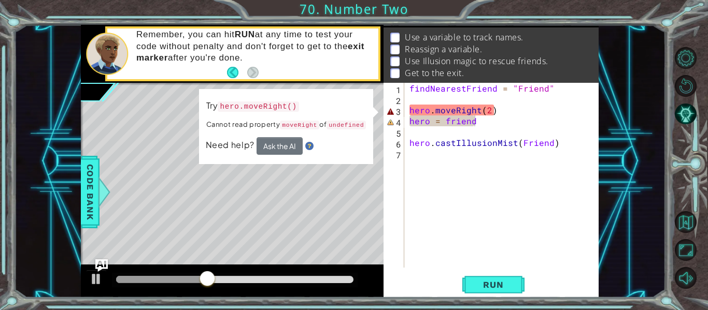
click at [487, 272] on div "hero = friend 1 2 3 4 5 6 7 findNearestFriend = "Friend" hero . moveRight ( 2 )…" at bounding box center [491, 190] width 215 height 215
click at [496, 285] on span "Run" at bounding box center [493, 285] width 41 height 10
click at [446, 123] on div "findNearestFriend = "Friend" hero . moveRight ( 2 ) hero = friend hero . castIl…" at bounding box center [504, 186] width 194 height 207
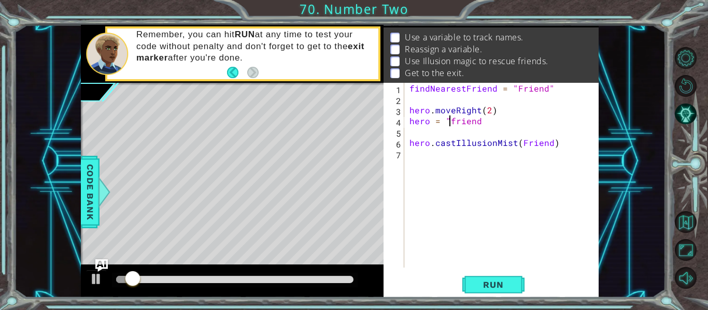
scroll to position [0, 3]
click at [482, 125] on div "findNearestFriend = "Friend" hero . moveRight ( 2 ) hero = "friend hero . castI…" at bounding box center [504, 186] width 194 height 207
type textarea "hero = "friend""
click at [500, 299] on div "1 2 3 4 5 6 7 findNearestFriend = "Friend" hero . moveRight ( 2 ) friend = hero…" at bounding box center [354, 155] width 708 height 310
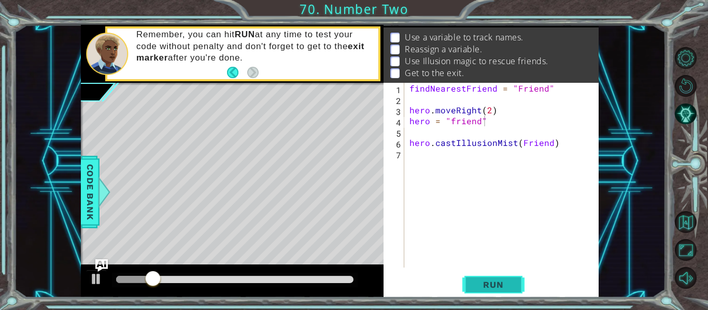
click at [499, 285] on span "Run" at bounding box center [493, 285] width 41 height 10
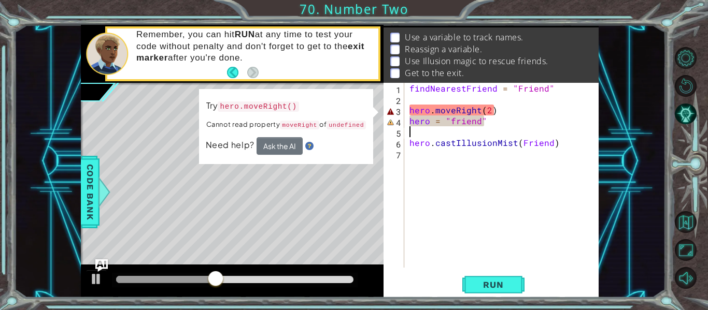
click at [505, 128] on div "findNearestFriend = "Friend" hero . moveRight ( 2 ) hero = "friend" hero . cast…" at bounding box center [504, 186] width 194 height 207
click at [505, 121] on div "findNearestFriend = "Friend" hero . moveRight ( 2 ) hero = "friend" hero . cast…" at bounding box center [504, 186] width 194 height 207
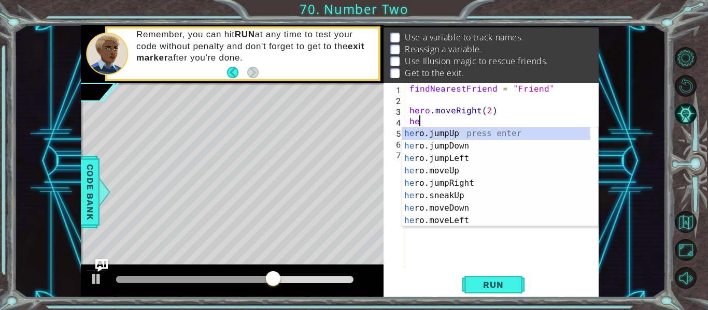
type textarea "h"
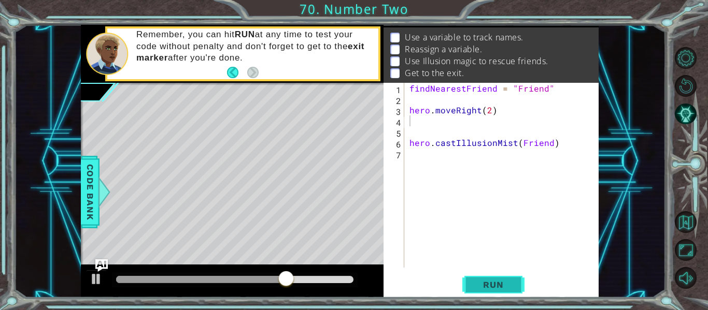
click at [507, 292] on button "Run" at bounding box center [493, 285] width 62 height 21
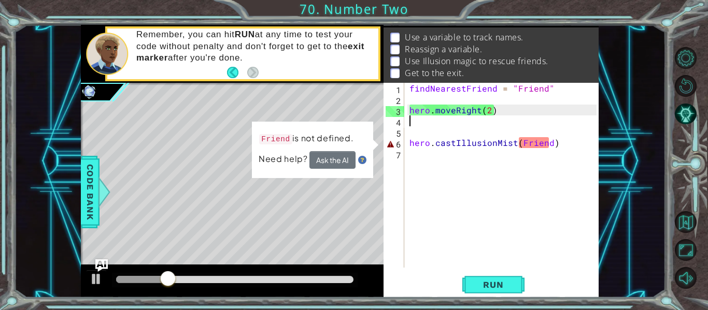
click at [519, 143] on div "findNearestFriend = "Friend" hero . moveRight ( 2 ) hero . castIllusionMist ( F…" at bounding box center [504, 186] width 194 height 207
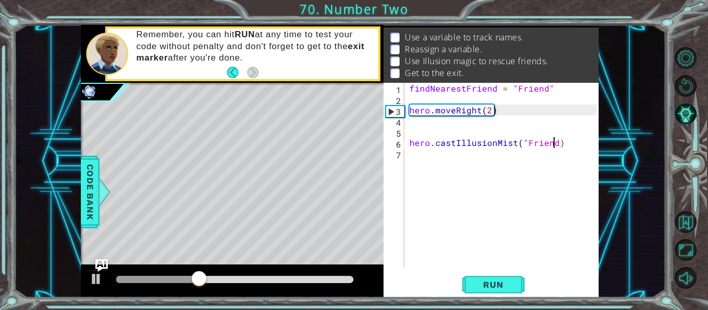
click at [555, 143] on div "findNearestFriend = "Friend" hero . moveRight ( 2 ) hero . castIllusionMist ( "…" at bounding box center [504, 186] width 194 height 207
type textarea "hero.castIllusionMist("Friend")"
click at [485, 299] on div "1 2 3 4 5 6 7 findNearestFriend = "Friend" hero . moveRight ( 2 ) friend = hero…" at bounding box center [354, 155] width 708 height 310
click at [490, 292] on button "Run" at bounding box center [493, 285] width 62 height 21
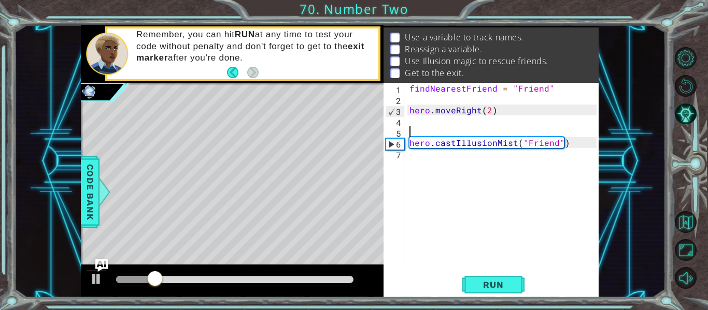
click at [435, 130] on div "findNearestFriend = "Friend" hero . moveRight ( 2 ) hero . castIllusionMist ( "…" at bounding box center [504, 186] width 194 height 207
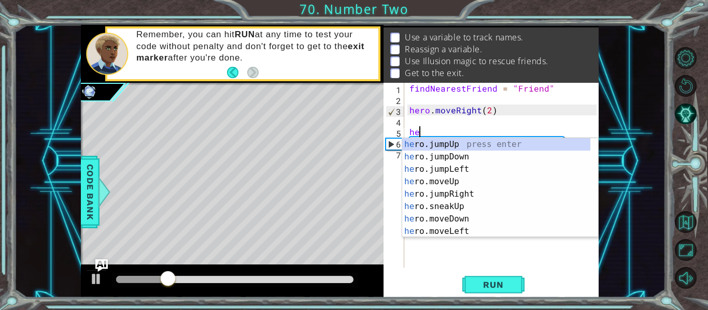
scroll to position [0, 1]
type textarea "herf"
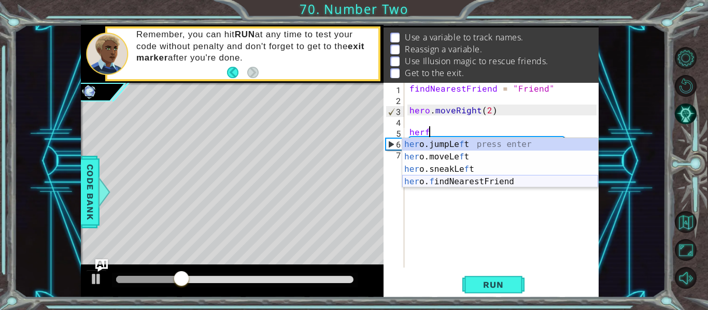
click at [488, 185] on div "her o.jumpLe f t press enter her o.moveLe f t press enter her o.sneakLe f t pre…" at bounding box center [500, 175] width 196 height 75
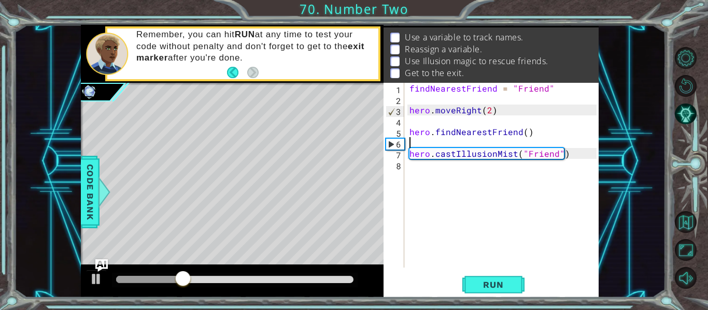
scroll to position [0, 0]
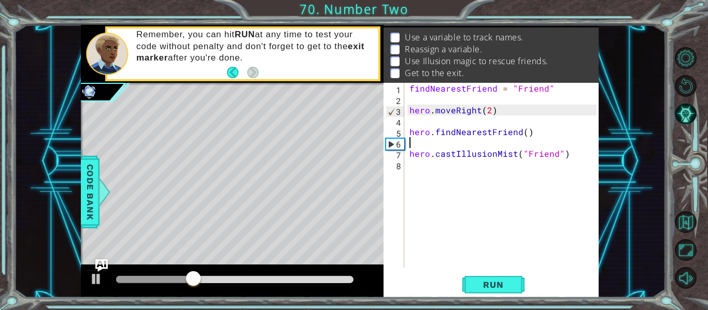
click at [511, 273] on div "1 2 3 4 5 6 7 8 findNearestFriend = "Friend" hero . moveRight ( 2 ) hero . find…" at bounding box center [491, 190] width 215 height 215
click at [512, 282] on span "Run" at bounding box center [493, 285] width 41 height 10
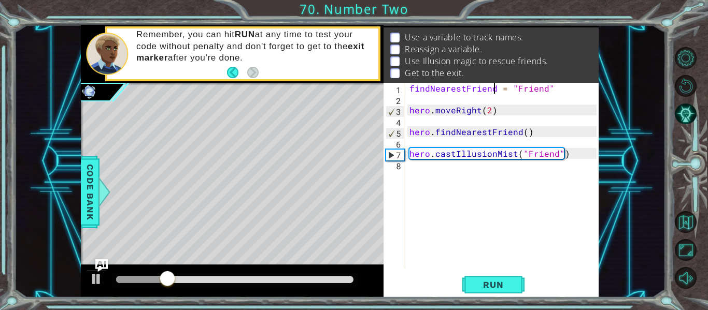
click at [496, 86] on div "findNearestFriend = "Friend" hero . moveRight ( 2 ) hero . findNearestFriend ( …" at bounding box center [504, 186] width 194 height 207
click at [419, 89] on div "= "Friend" hero . moveRight ( 2 ) hero . findNearestFriend ( ) hero . castIllus…" at bounding box center [504, 186] width 194 height 207
click at [490, 90] on div ""Friend" hero . moveRight ( 2 ) hero . findNearestFriend ( ) hero . castIllusio…" at bounding box center [504, 186] width 194 height 207
type textarea """
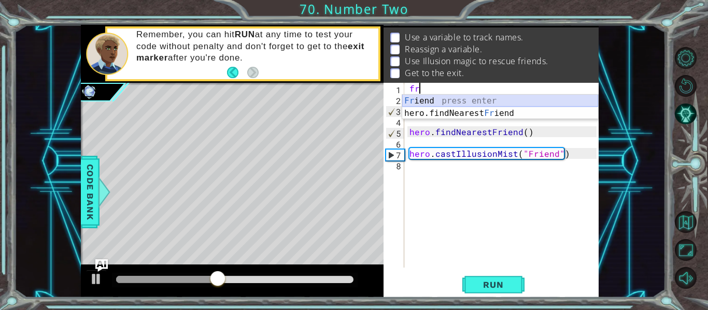
click at [486, 101] on div "Fr iend press enter hero.findNearest Fr iend press enter" at bounding box center [500, 120] width 196 height 50
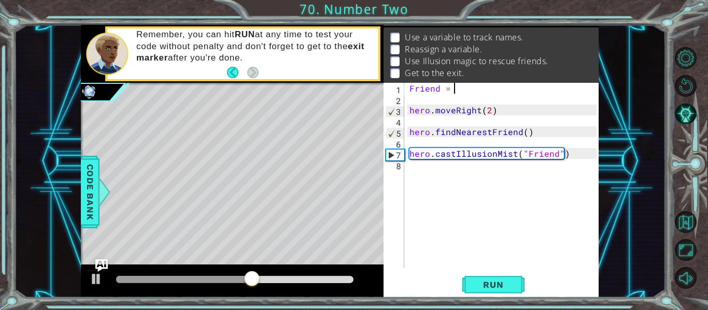
scroll to position [0, 2]
type textarea "Friend ="
click at [494, 281] on span "Run" at bounding box center [493, 285] width 41 height 10
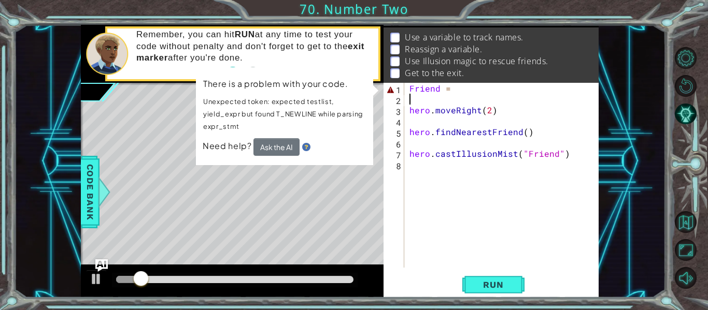
click at [433, 99] on div "Friend = hero . moveRight ( 2 ) hero . findNearestFriend ( ) hero . castIllusio…" at bounding box center [504, 186] width 194 height 207
click at [491, 103] on div "Friend = hero . moveRight ( 2 ) hero . findNearestFriend ( ) hero . castIllusio…" at bounding box center [504, 186] width 194 height 207
click at [497, 112] on div "Friend = hero . moveRight ( 2 ) hero . findNearestFriend ( ) hero . castIllusio…" at bounding box center [504, 186] width 194 height 207
click at [494, 299] on div "1 2 3 4 5 6 7 findNearestFriend = "Friend" hero . moveRight ( 2 ) friend = hero…" at bounding box center [354, 155] width 708 height 310
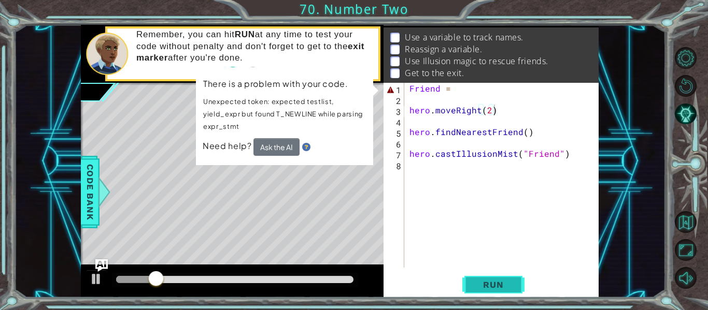
click at [496, 292] on button "Run" at bounding box center [493, 285] width 62 height 21
click at [461, 92] on div "Friend = hero . moveRight ( 2 ) hero . findNearestFriend ( ) hero . castIllusio…" at bounding box center [504, 186] width 194 height 207
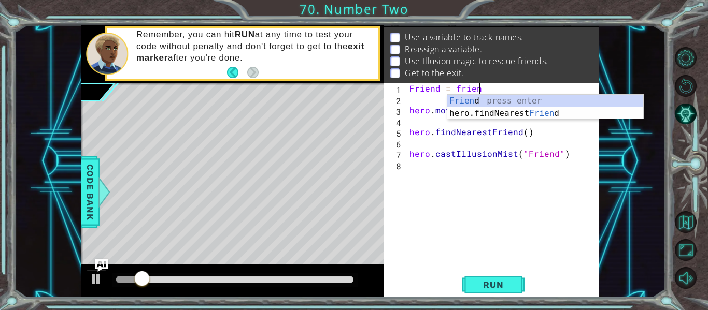
scroll to position [0, 4]
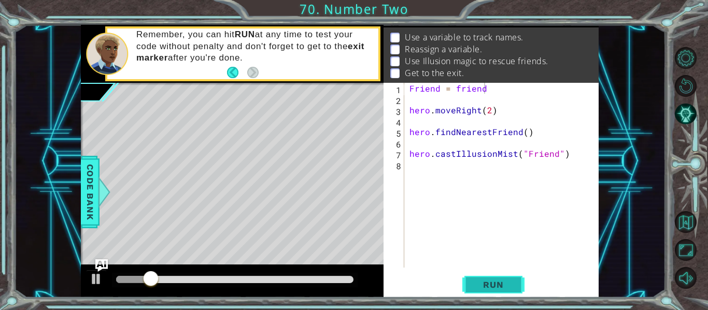
click at [512, 280] on span "Run" at bounding box center [493, 285] width 41 height 10
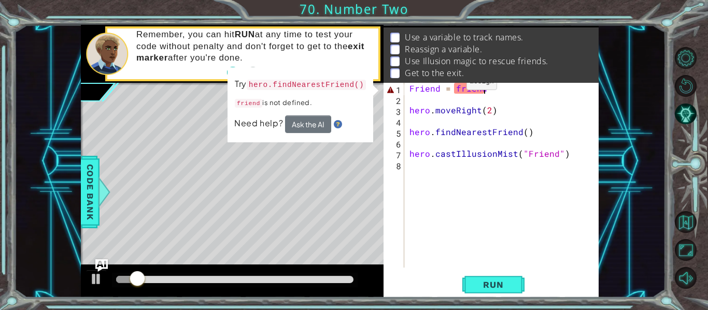
click at [452, 88] on div "Friend = friend hero . moveRight ( 2 ) hero . findNearestFriend ( ) hero . cast…" at bounding box center [504, 186] width 194 height 207
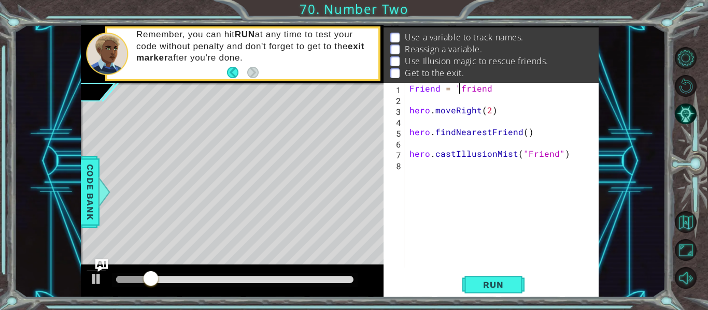
click at [493, 90] on div "Friend = "friend hero . moveRight ( 2 ) hero . findNearestFriend ( ) hero . cas…" at bounding box center [504, 186] width 194 height 207
click at [477, 287] on span "Run" at bounding box center [493, 285] width 41 height 10
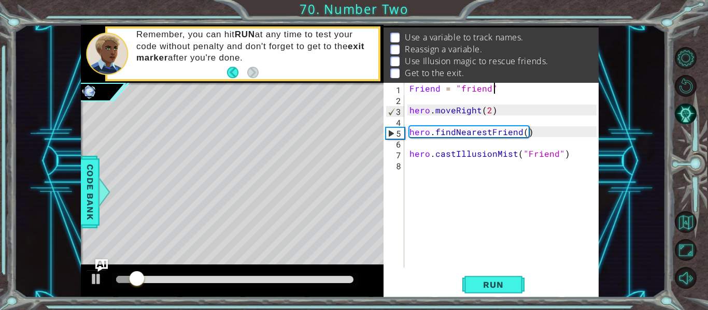
click at [513, 89] on div "Friend = "friend" hero . moveRight ( 2 ) hero . findNearestFriend ( ) hero . ca…" at bounding box center [504, 186] width 194 height 207
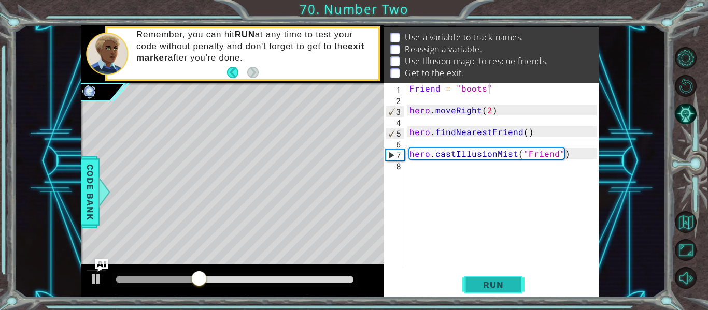
click at [504, 275] on button "Run" at bounding box center [493, 285] width 62 height 21
click at [560, 152] on div "Friend = "boots" hero . moveRight ( 2 ) hero . findNearestFriend ( ) hero . cas…" at bounding box center [504, 186] width 194 height 207
click at [508, 282] on span "Run" at bounding box center [493, 285] width 41 height 10
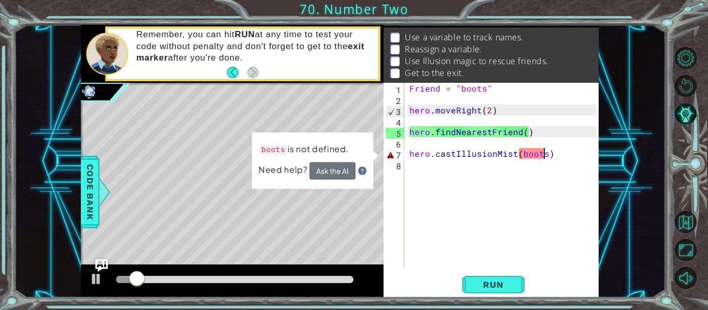
click at [559, 157] on div "Friend = "boots" hero . moveRight ( 2 ) hero . findNearestFriend ( ) hero . cas…" at bounding box center [504, 186] width 194 height 207
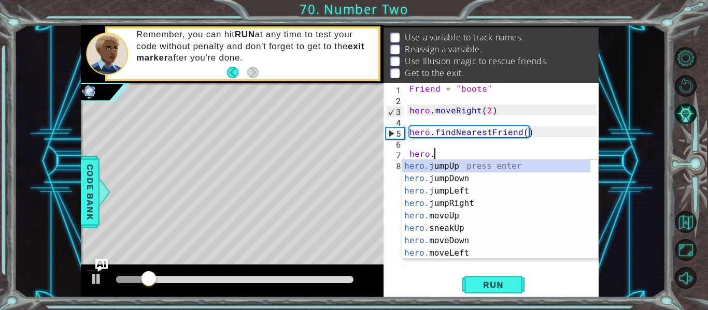
scroll to position [0, 0]
type textarea "h"
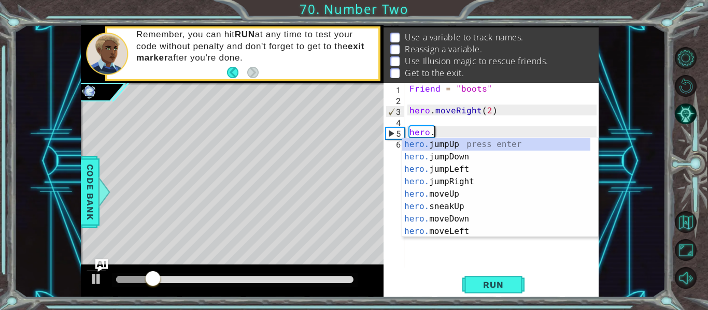
type textarea "h"
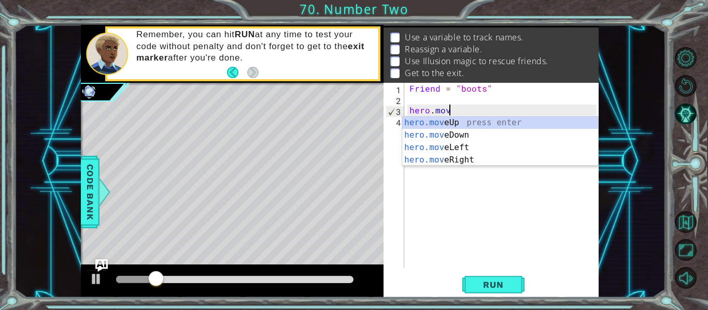
type textarea "h"
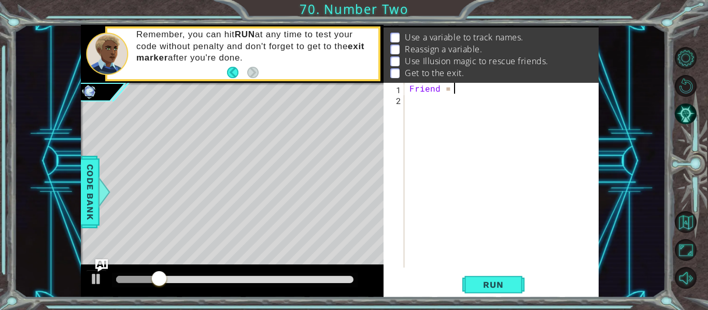
type textarea "F"
